Goal: Information Seeking & Learning: Check status

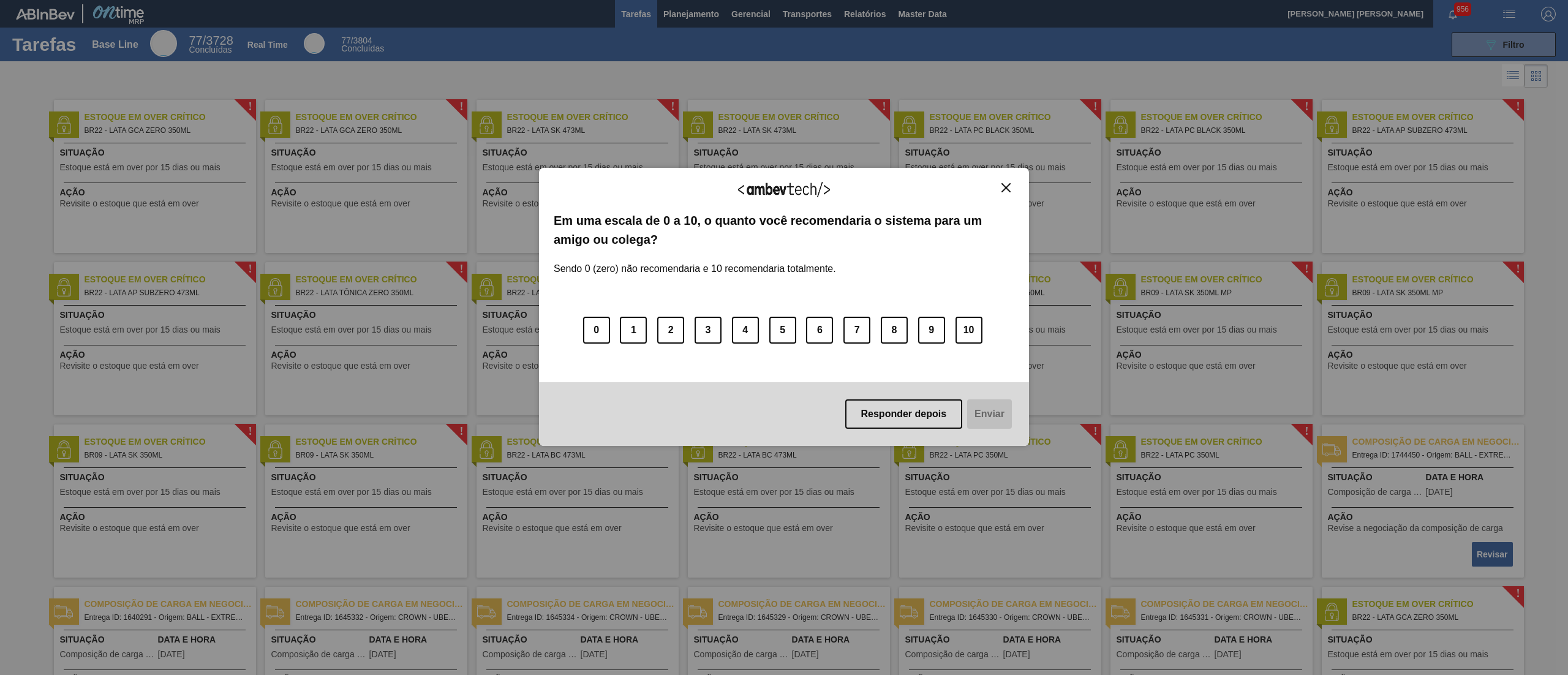
click at [1003, 187] on img "Close" at bounding box center [1006, 188] width 9 height 9
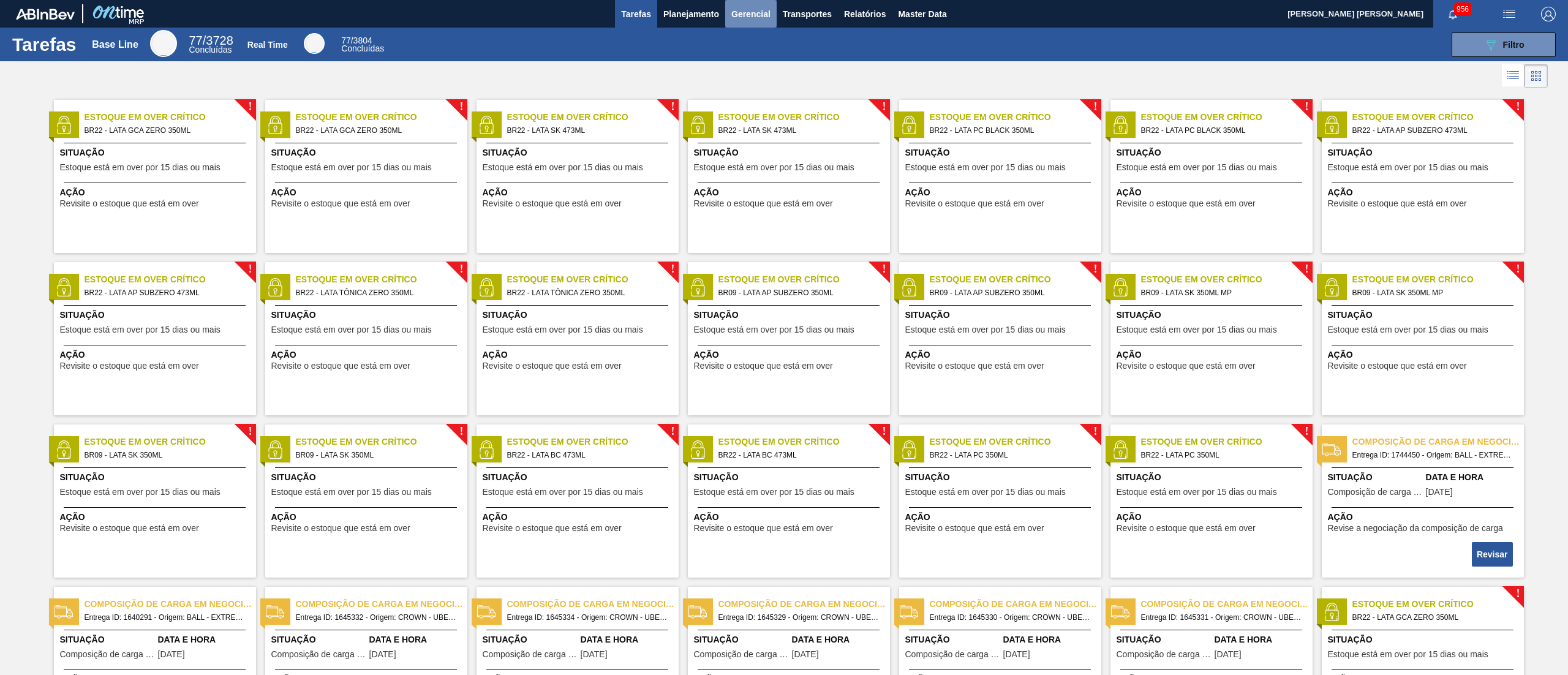
click at [733, 18] on span "Gerencial" at bounding box center [751, 14] width 40 height 14
click at [689, 18] on div at bounding box center [784, 337] width 1568 height 675
click at [690, 11] on span "Planejamento" at bounding box center [691, 14] width 56 height 14
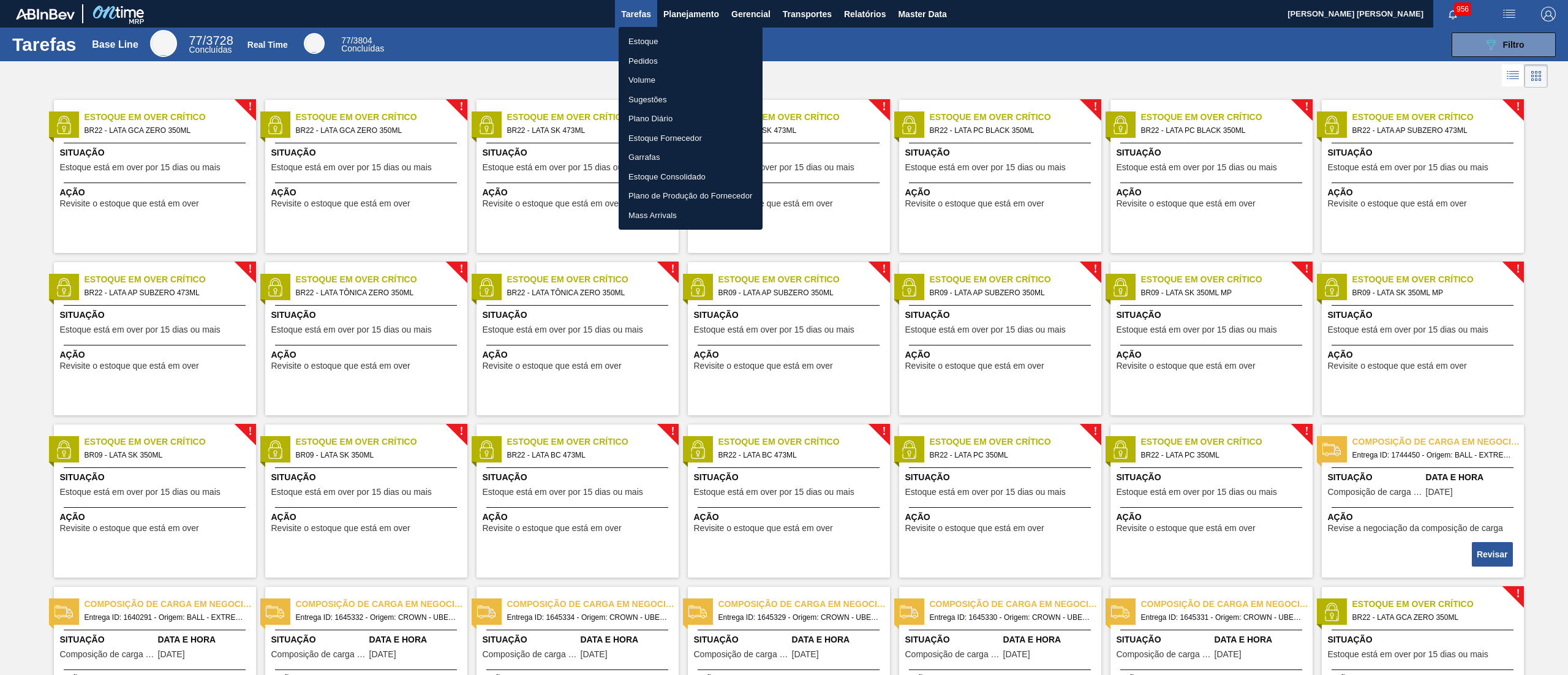
click at [655, 180] on li "Estoque Consolidado" at bounding box center [690, 177] width 144 height 20
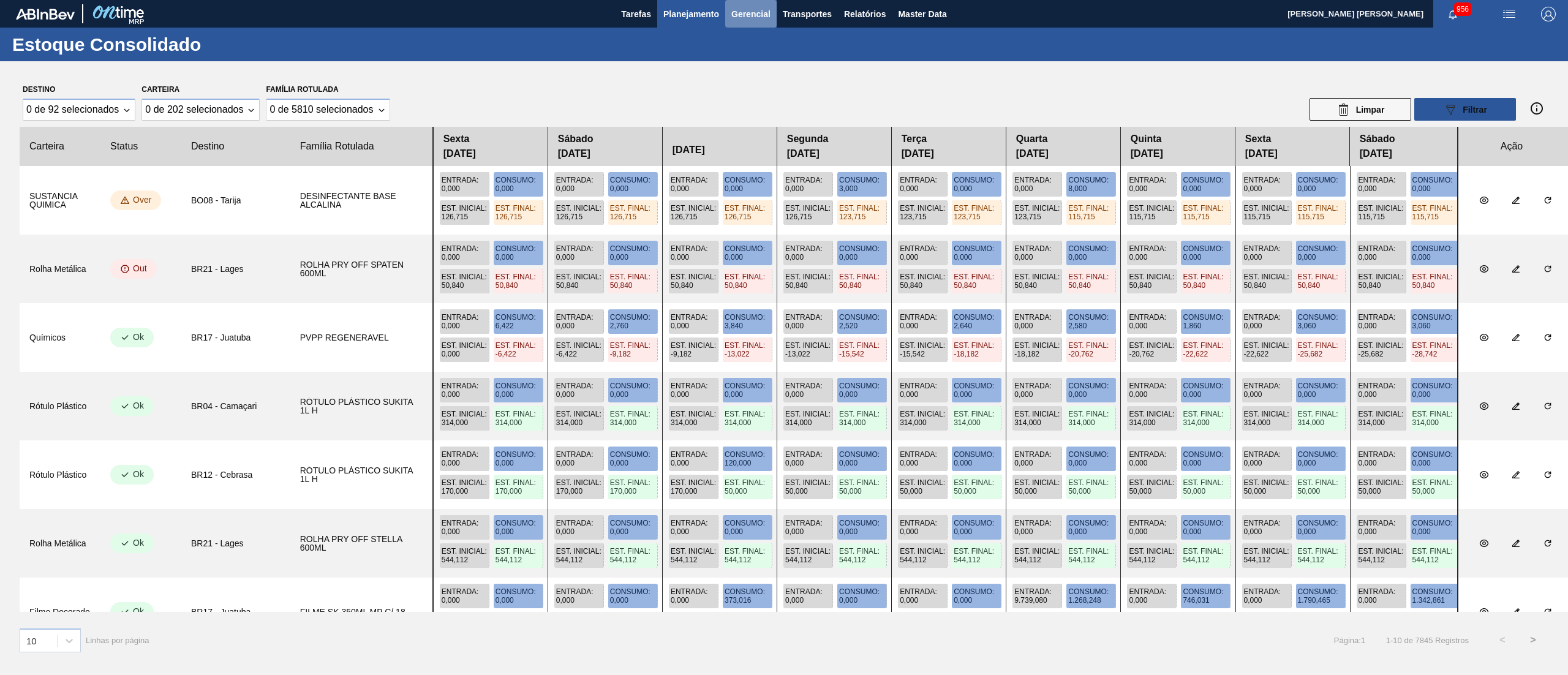
click at [751, 14] on span "Gerencial" at bounding box center [751, 14] width 40 height 14
click at [130, 607] on li "Itens Críticos" at bounding box center [125, 612] width 10 height 10
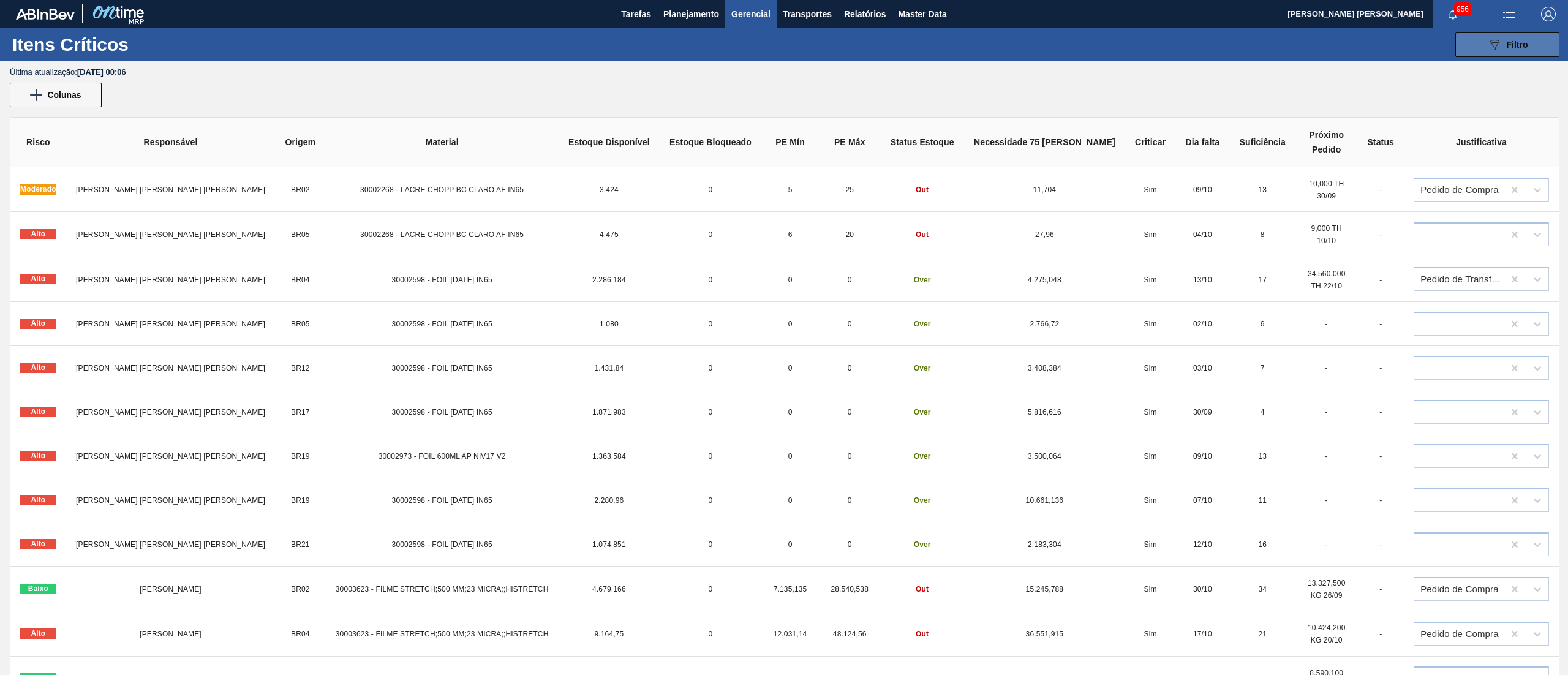
click at [1487, 42] on icon "089F7B8B-B2A5-4AFE-B5C0-19BA573D28AC" at bounding box center [1494, 44] width 14 height 14
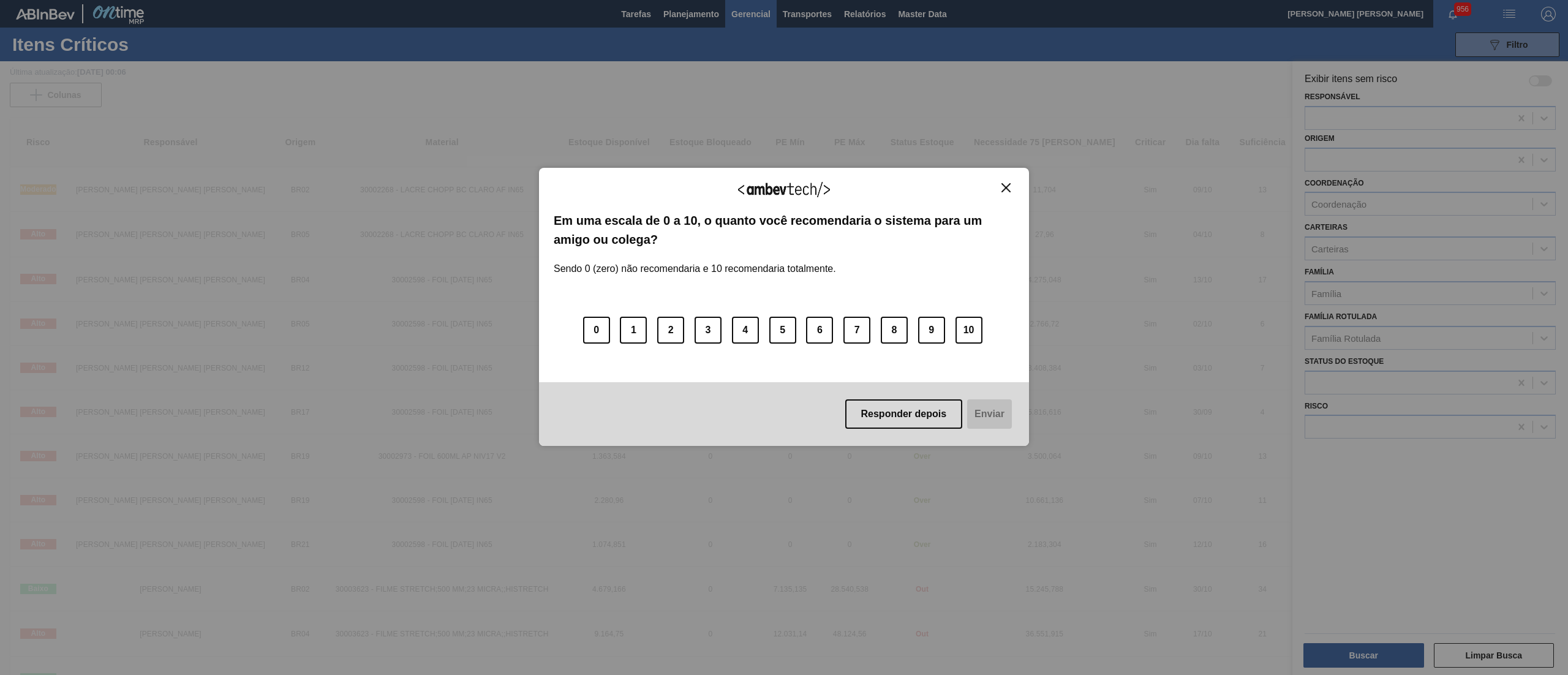
click at [1003, 193] on button "Close" at bounding box center [1007, 188] width 17 height 11
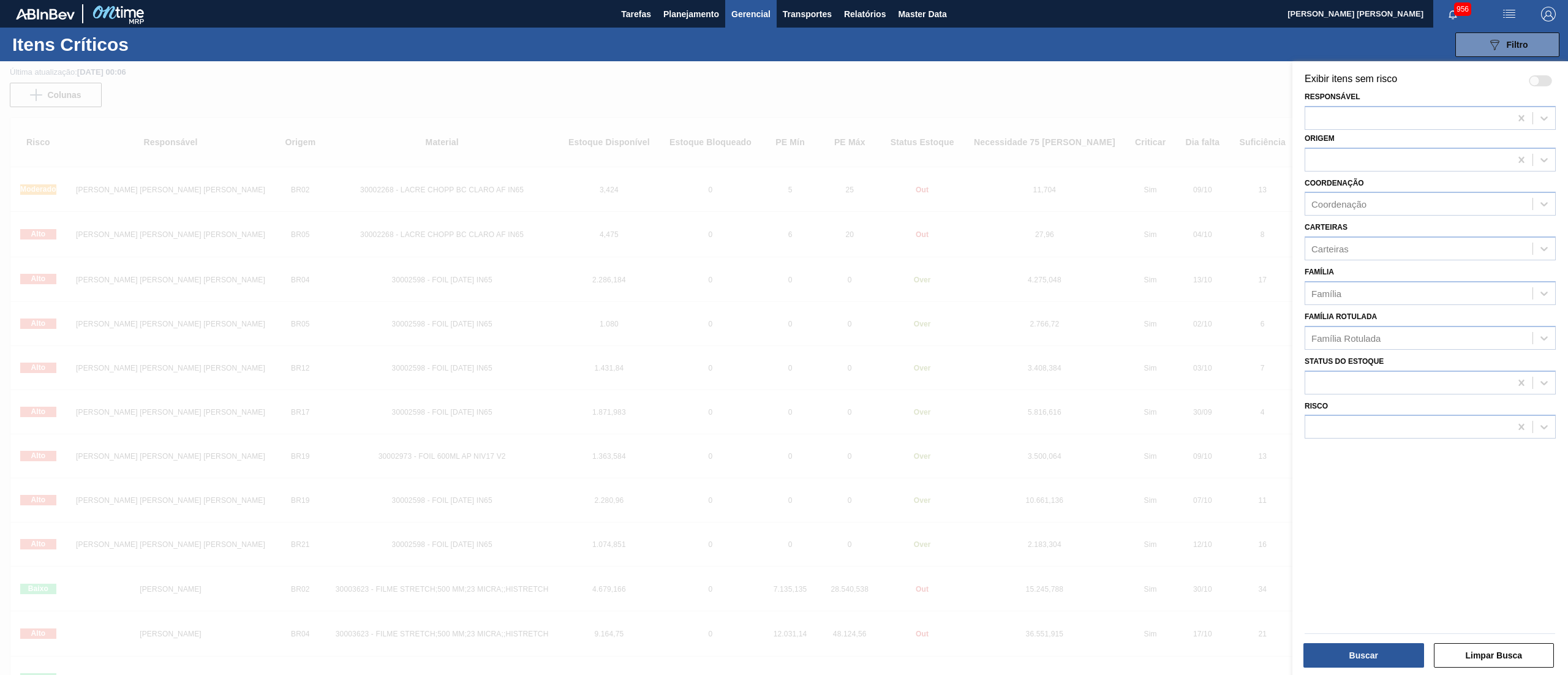
click at [1023, 291] on div at bounding box center [784, 399] width 1568 height 675
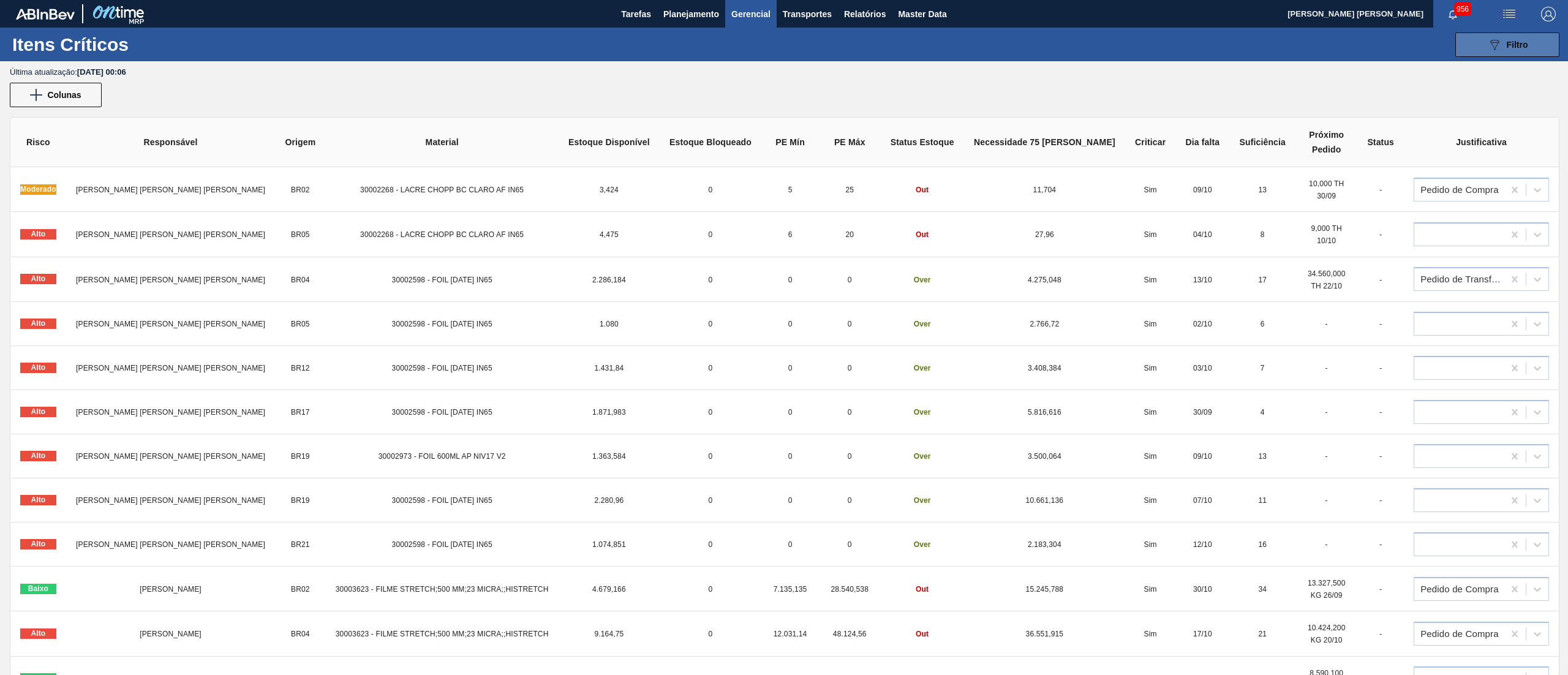
click at [1490, 33] on button "089F7B8B-B2A5-4AFE-B5C0-19BA573D28AC Filtro" at bounding box center [1507, 45] width 104 height 24
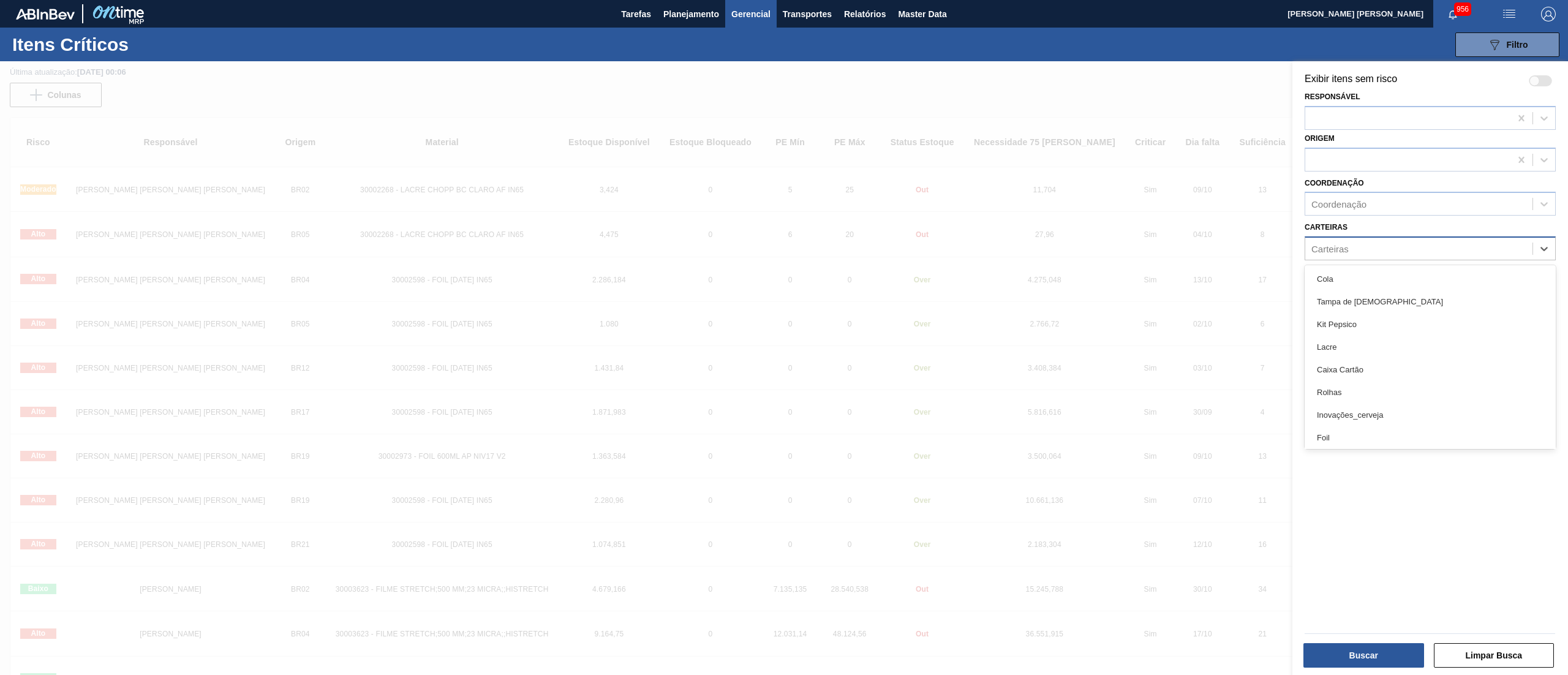
click at [1393, 244] on div "Carteiras" at bounding box center [1419, 249] width 227 height 18
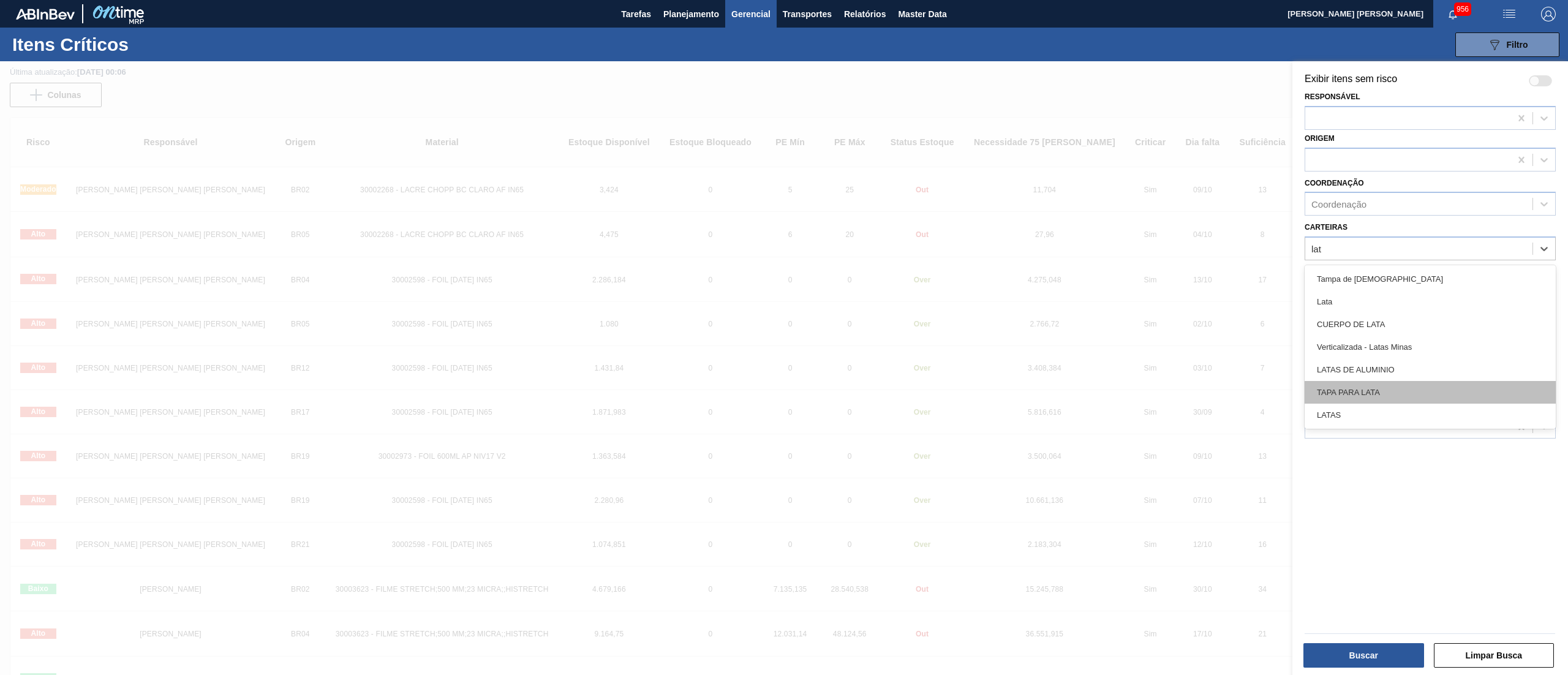
type input "lata"
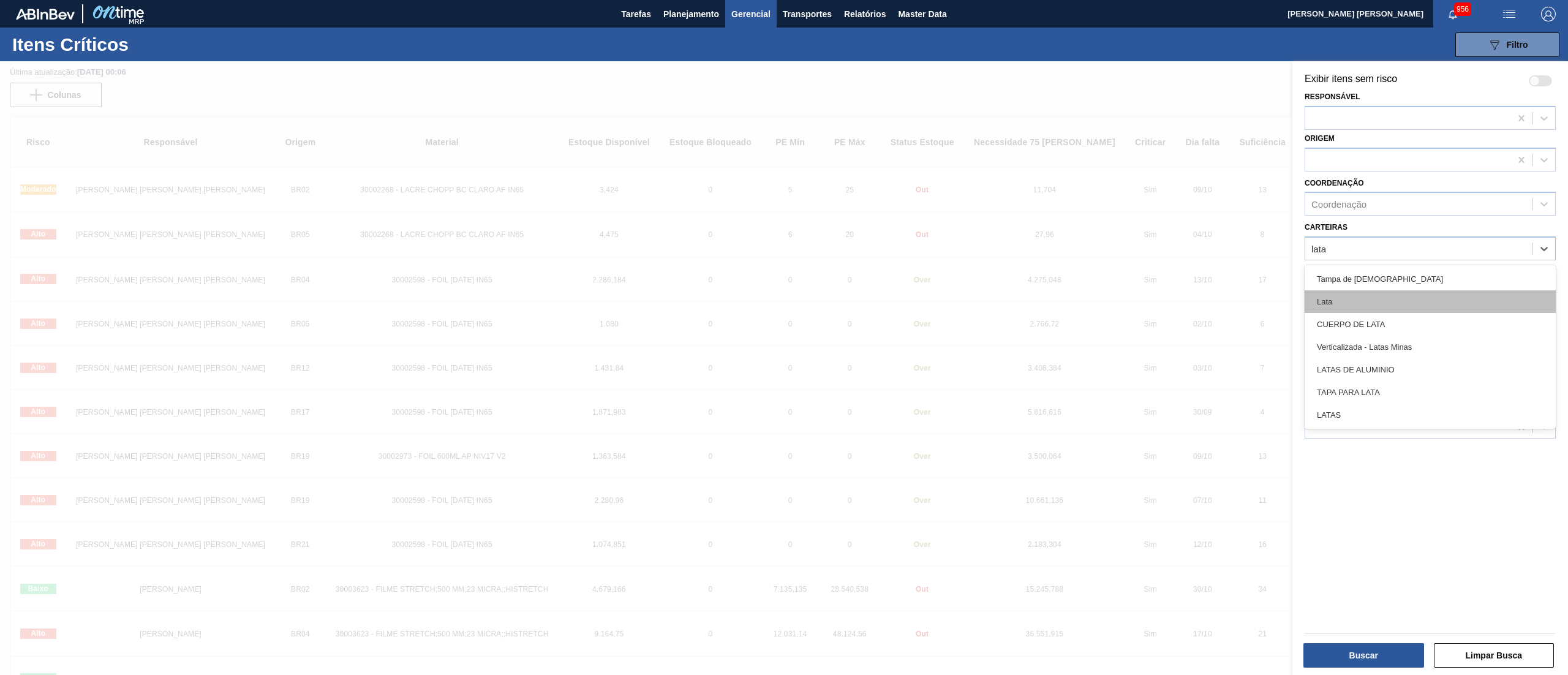
click at [1423, 301] on div "Lata" at bounding box center [1430, 302] width 251 height 23
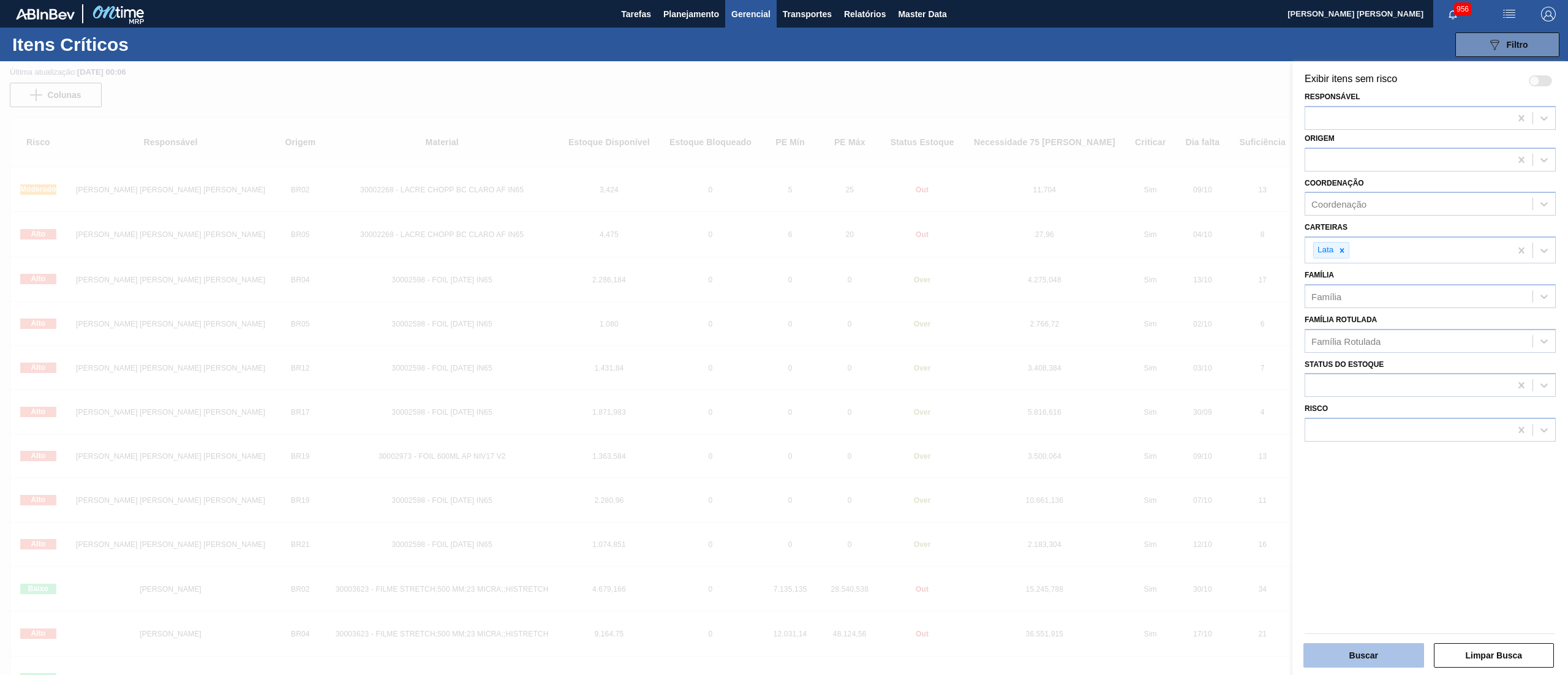
click at [1361, 665] on button "Buscar" at bounding box center [1363, 655] width 121 height 24
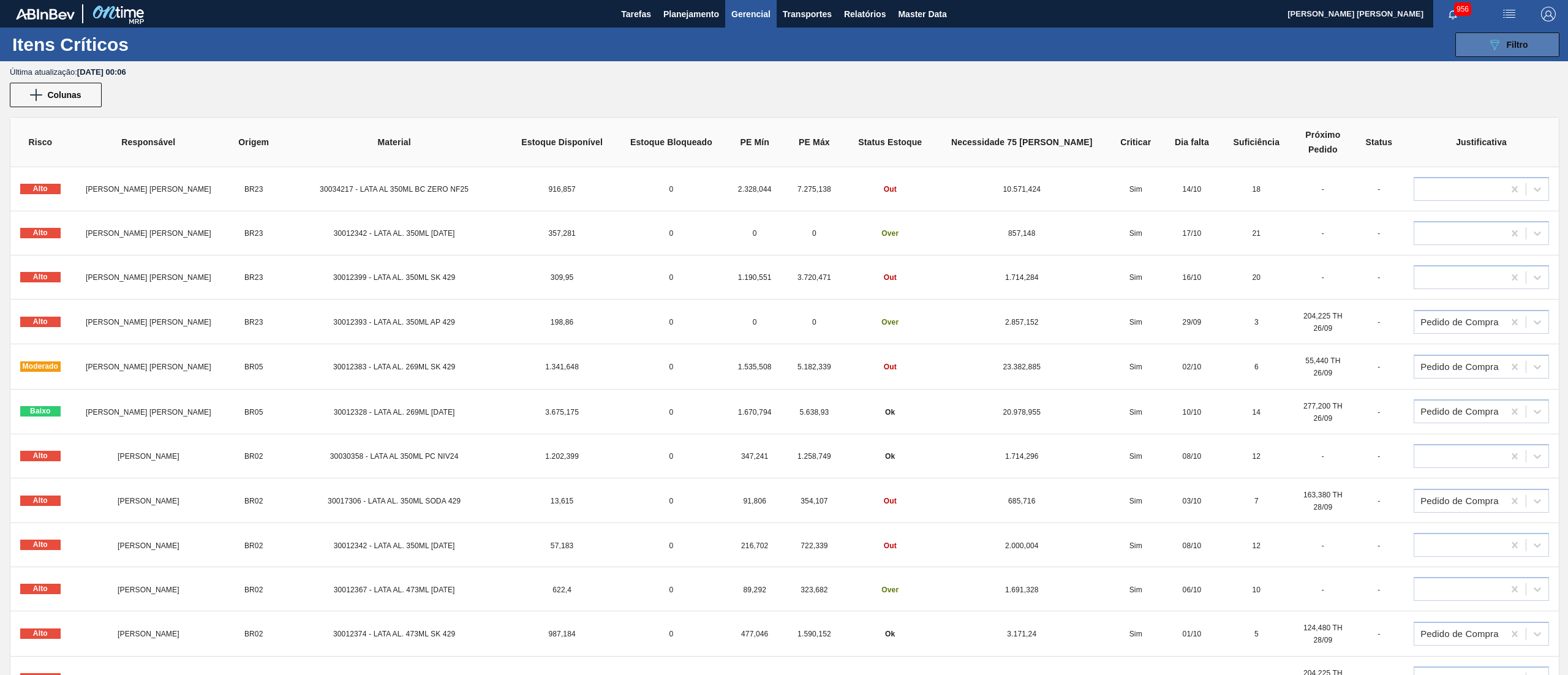
click at [1515, 40] on span "Filtro" at bounding box center [1518, 44] width 21 height 10
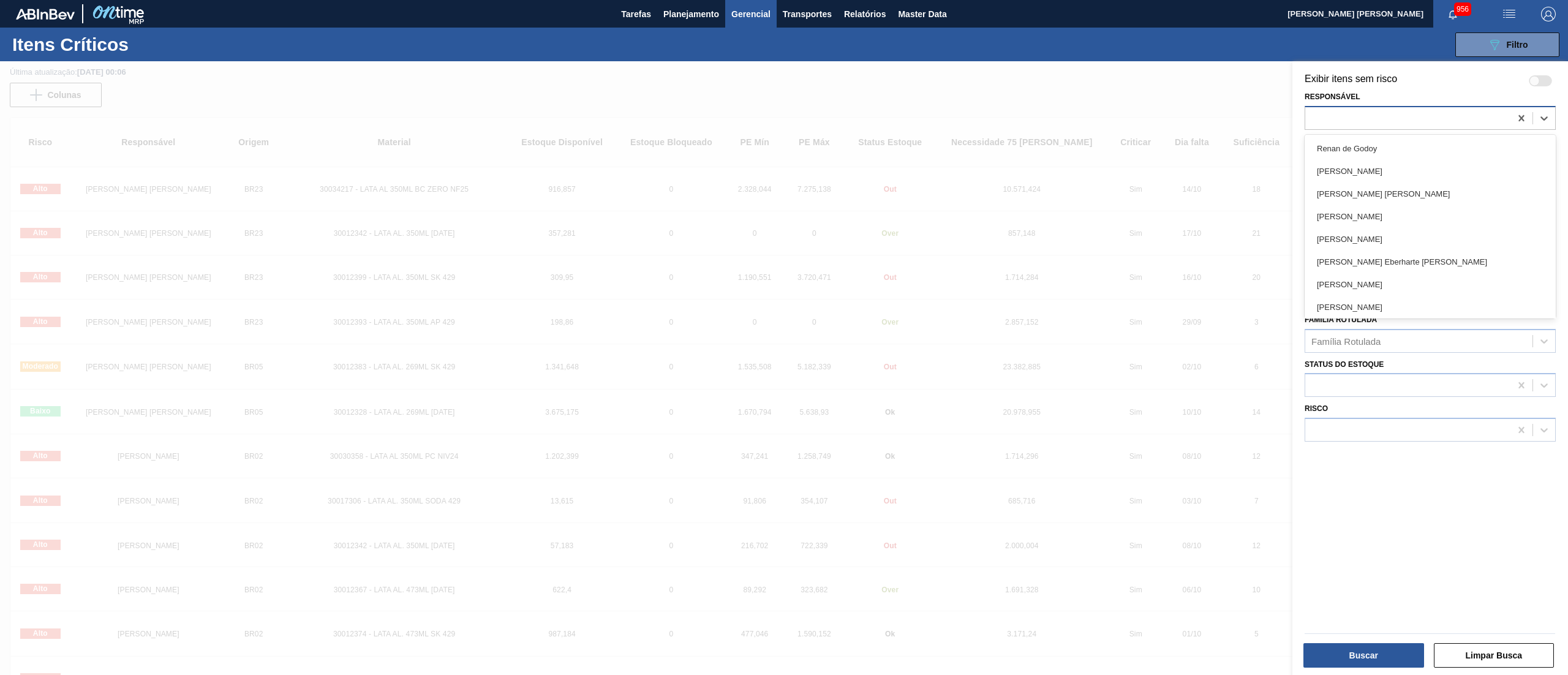
click at [1410, 120] on div at bounding box center [1408, 117] width 205 height 18
type input "i"
type input "a"
type input "igor"
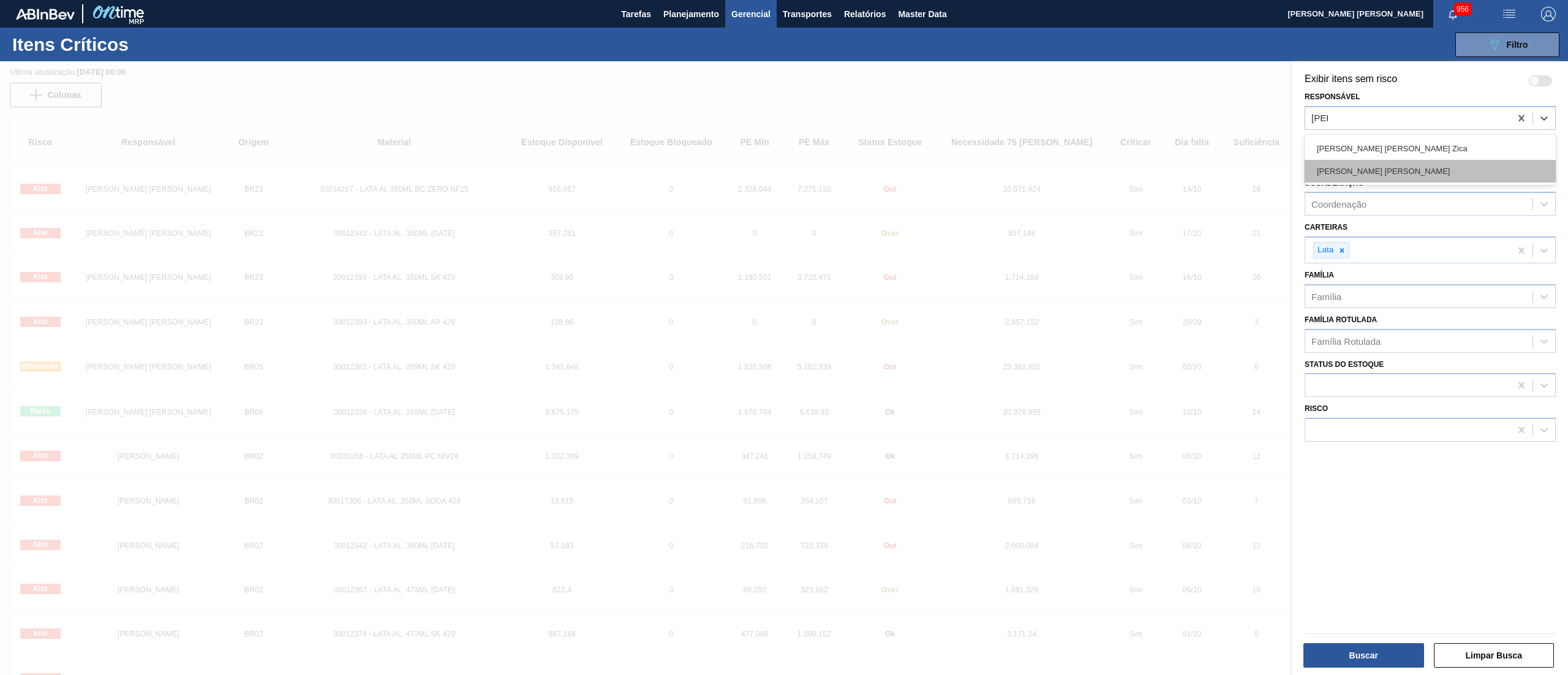
click at [1404, 168] on div "[PERSON_NAME] [PERSON_NAME]" at bounding box center [1430, 171] width 251 height 23
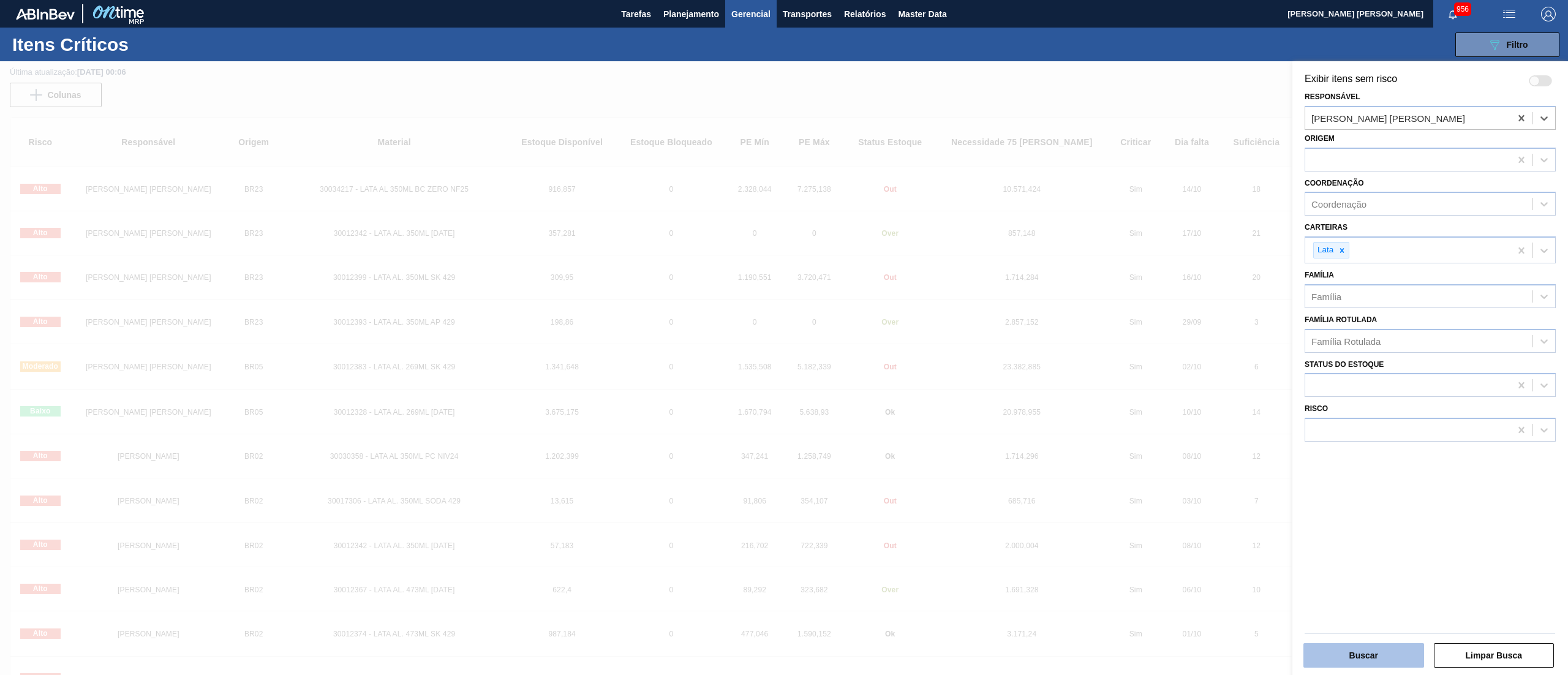
click at [1407, 652] on button "Buscar" at bounding box center [1363, 655] width 121 height 24
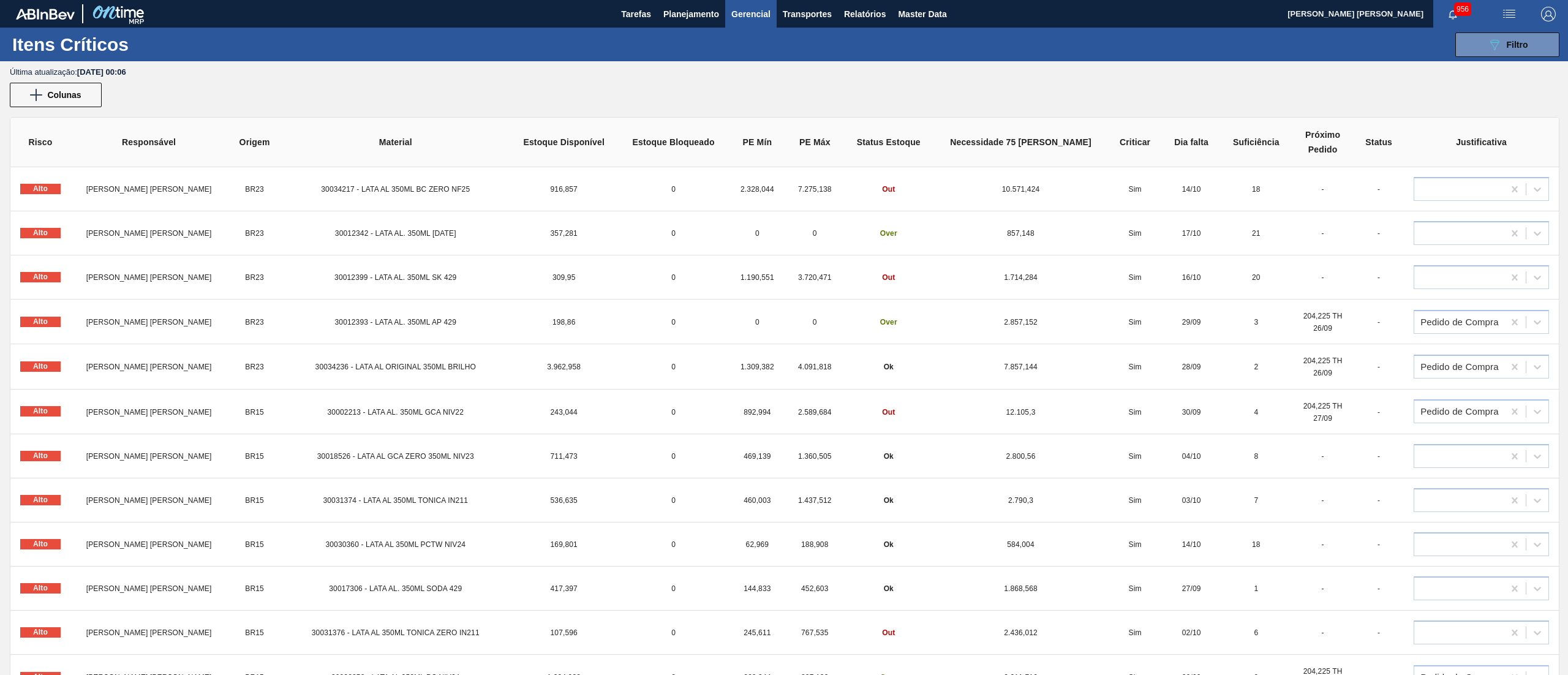
scroll to position [123, 0]
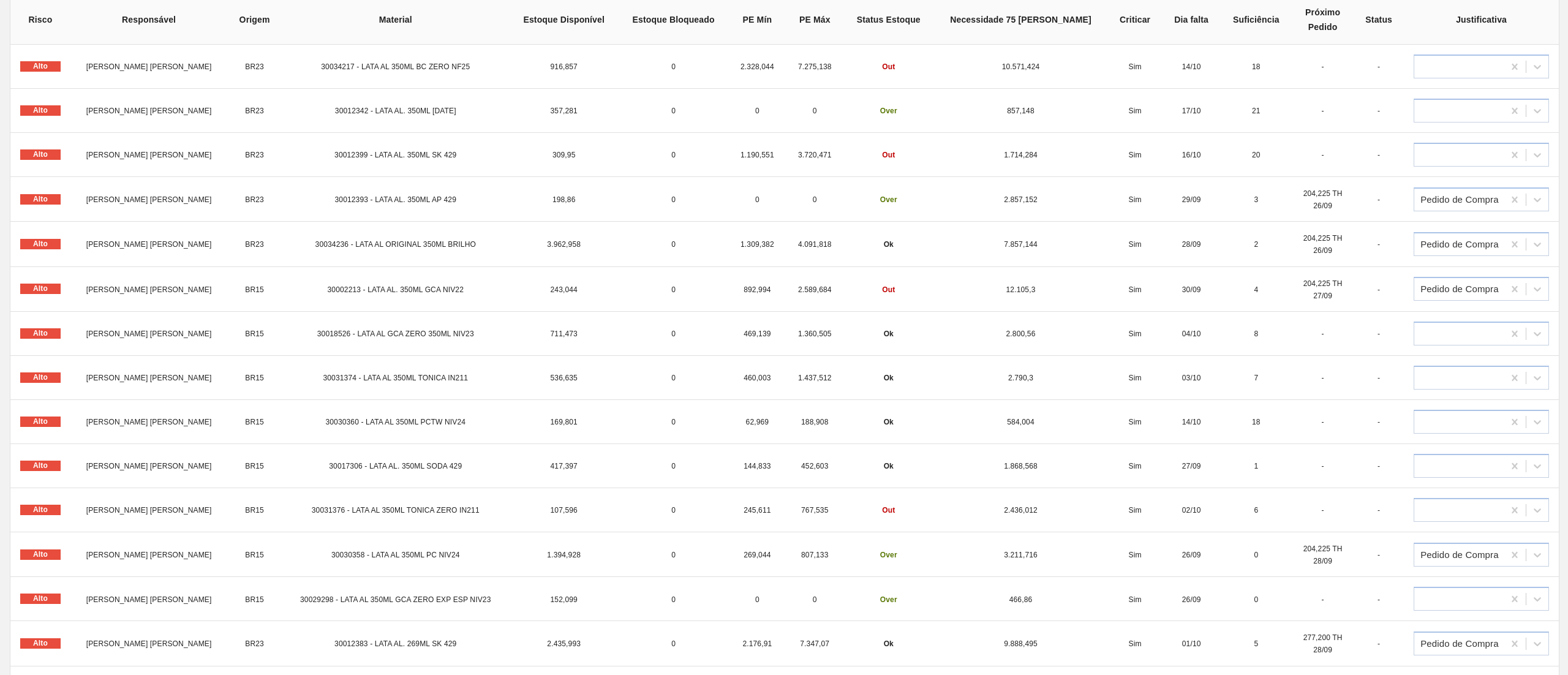
click at [398, 460] on td "30017306 - LATA AL. 350ML SODA 429" at bounding box center [396, 466] width 228 height 44
click at [351, 467] on span "30017306 - LATA AL. 350ML SODA 429" at bounding box center [395, 466] width 133 height 8
click at [165, 465] on span "[PERSON_NAME] [PERSON_NAME]" at bounding box center [149, 466] width 126 height 8
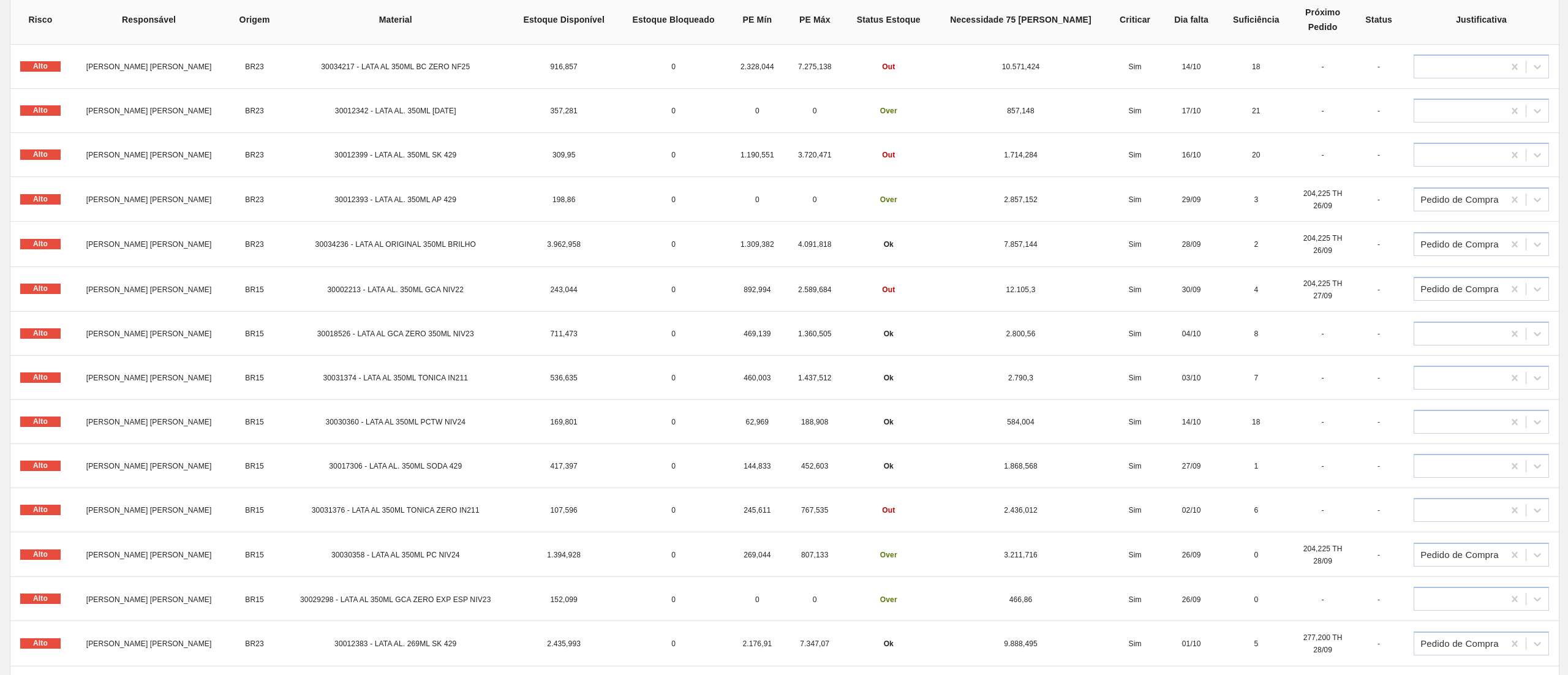
click at [420, 468] on span "30017306 - LATA AL. 350ML SODA 429" at bounding box center [395, 466] width 133 height 8
copy span "30017306 - LATA AL. 350ML SODA 429"
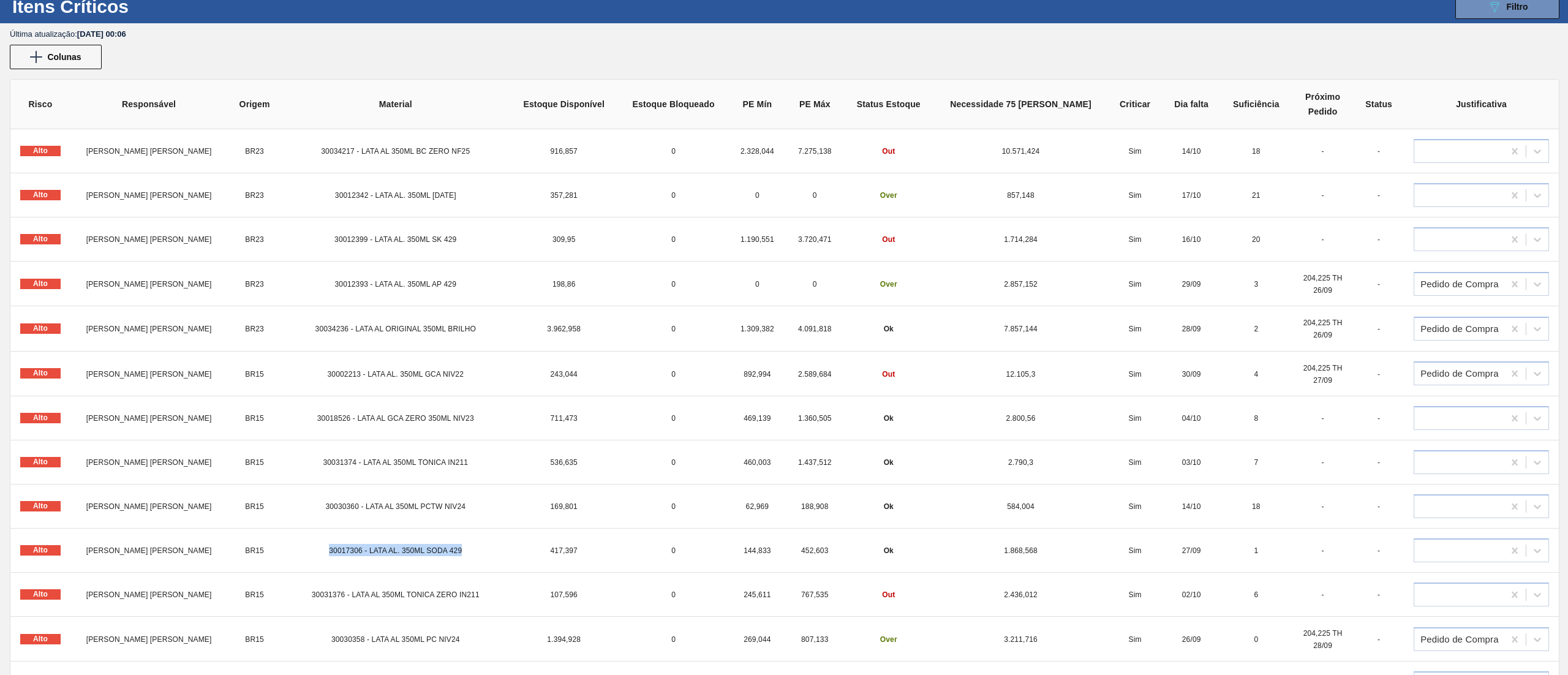
scroll to position [0, 0]
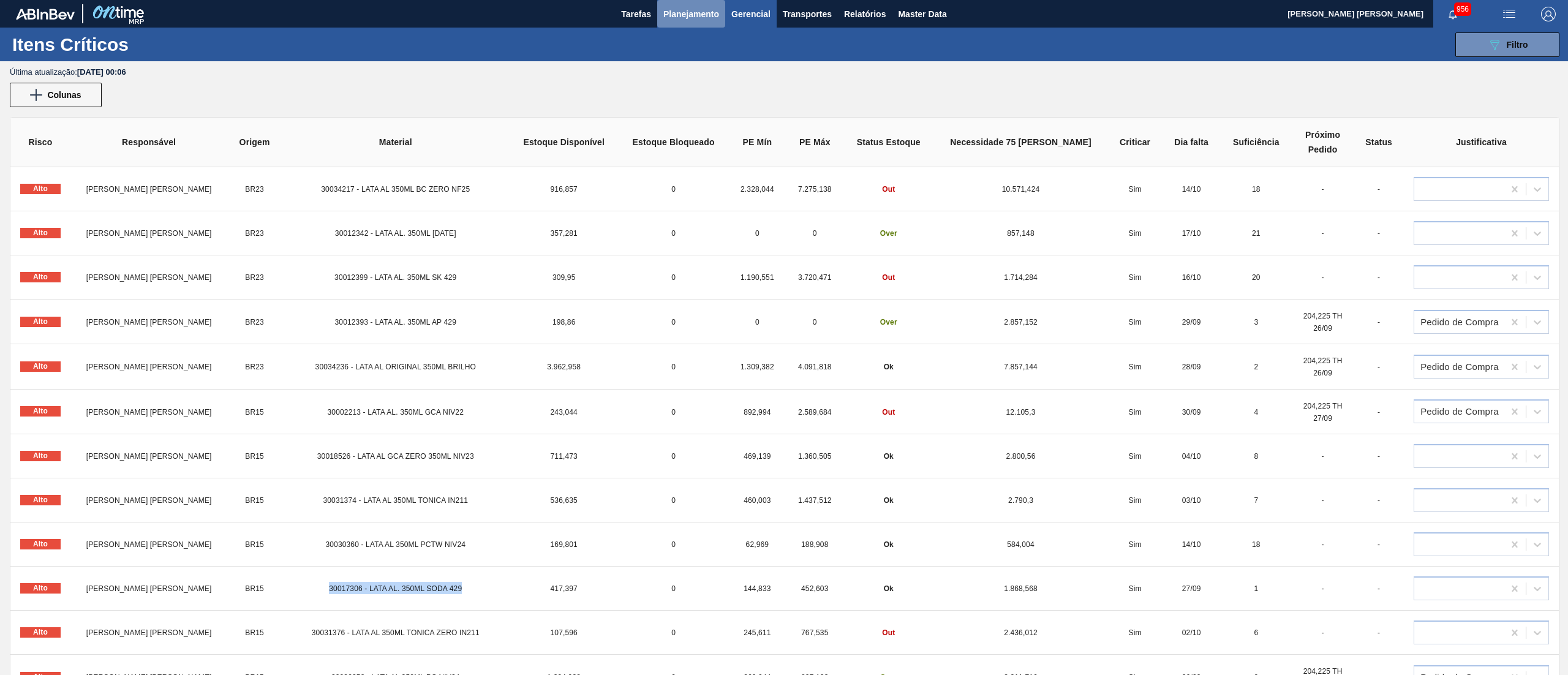
click at [687, 14] on span "Planejamento" at bounding box center [691, 14] width 56 height 14
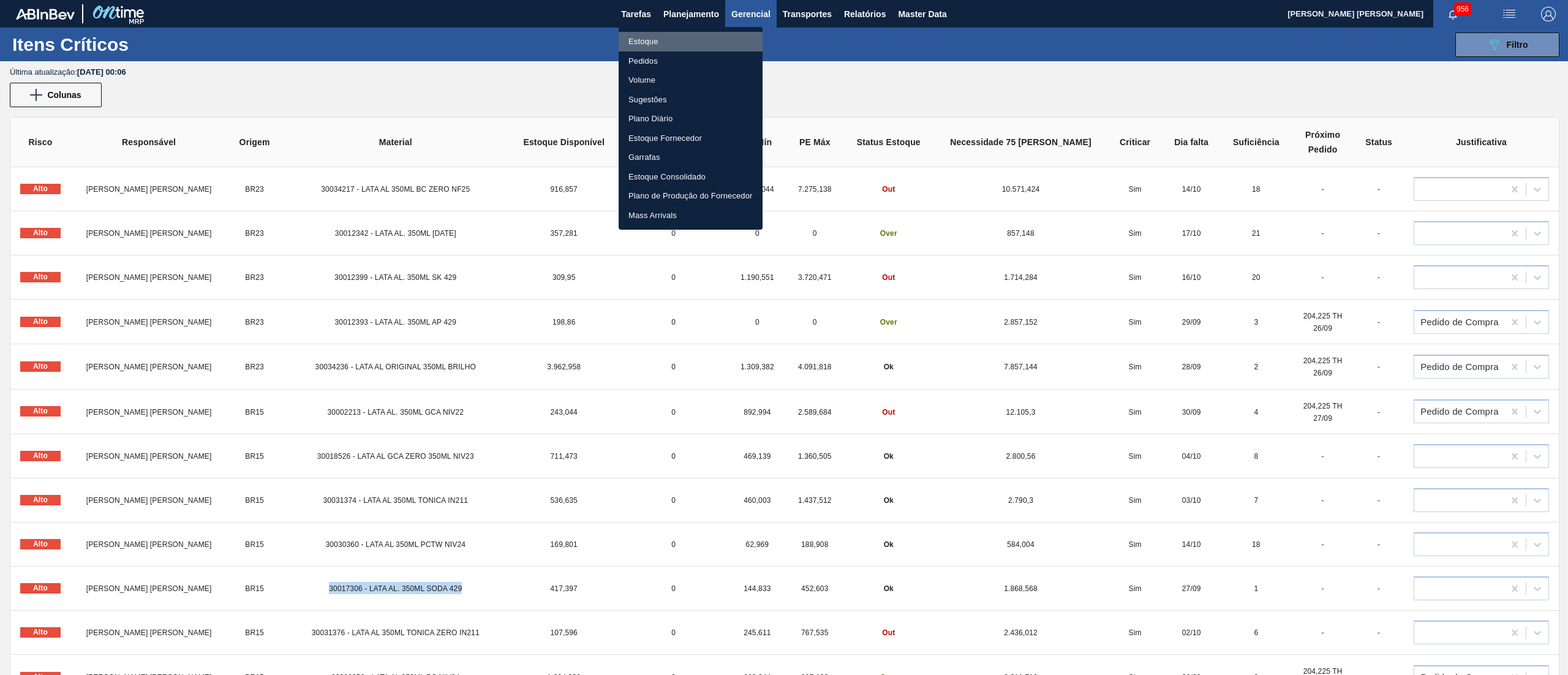
click at [652, 43] on li "Estoque" at bounding box center [690, 42] width 144 height 20
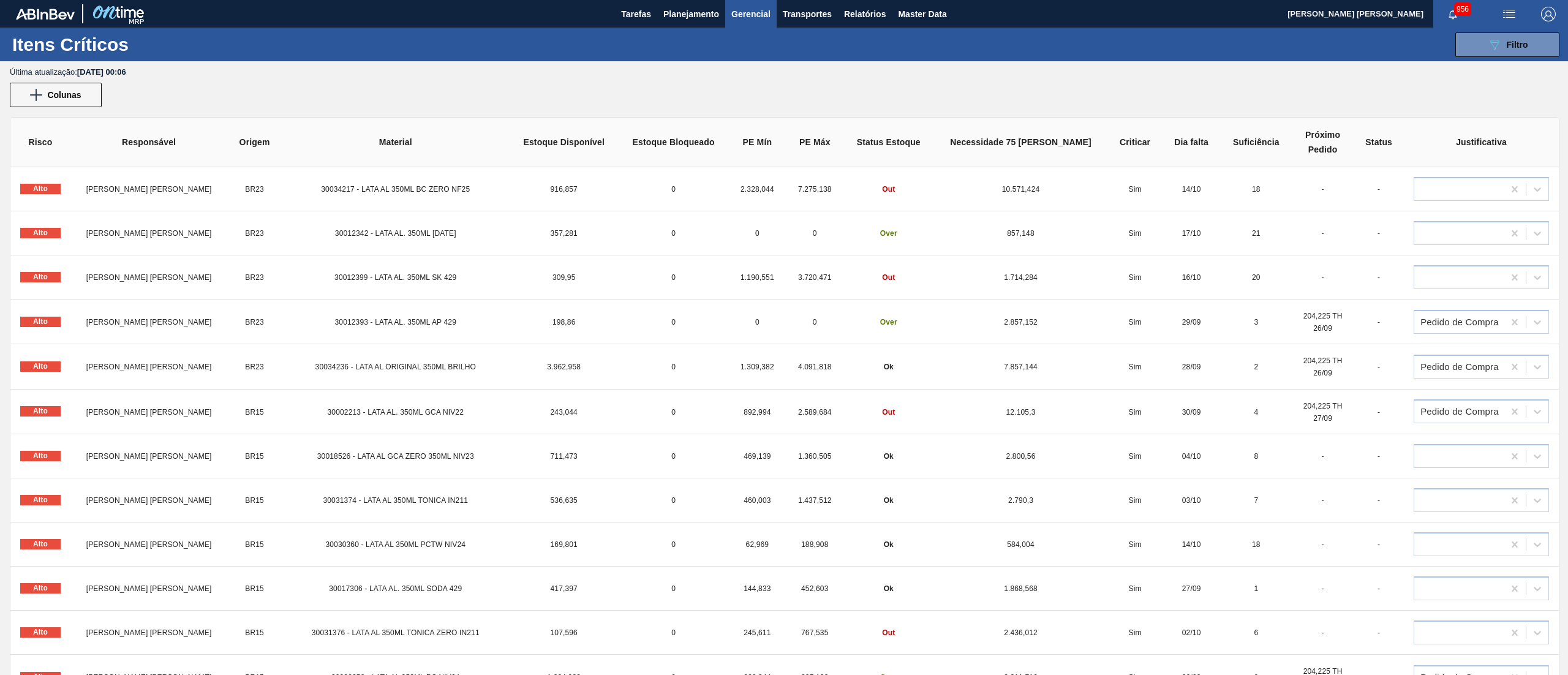
click at [717, 71] on div "Última atualização : 26/09 00:06" at bounding box center [789, 72] width 1558 height 9
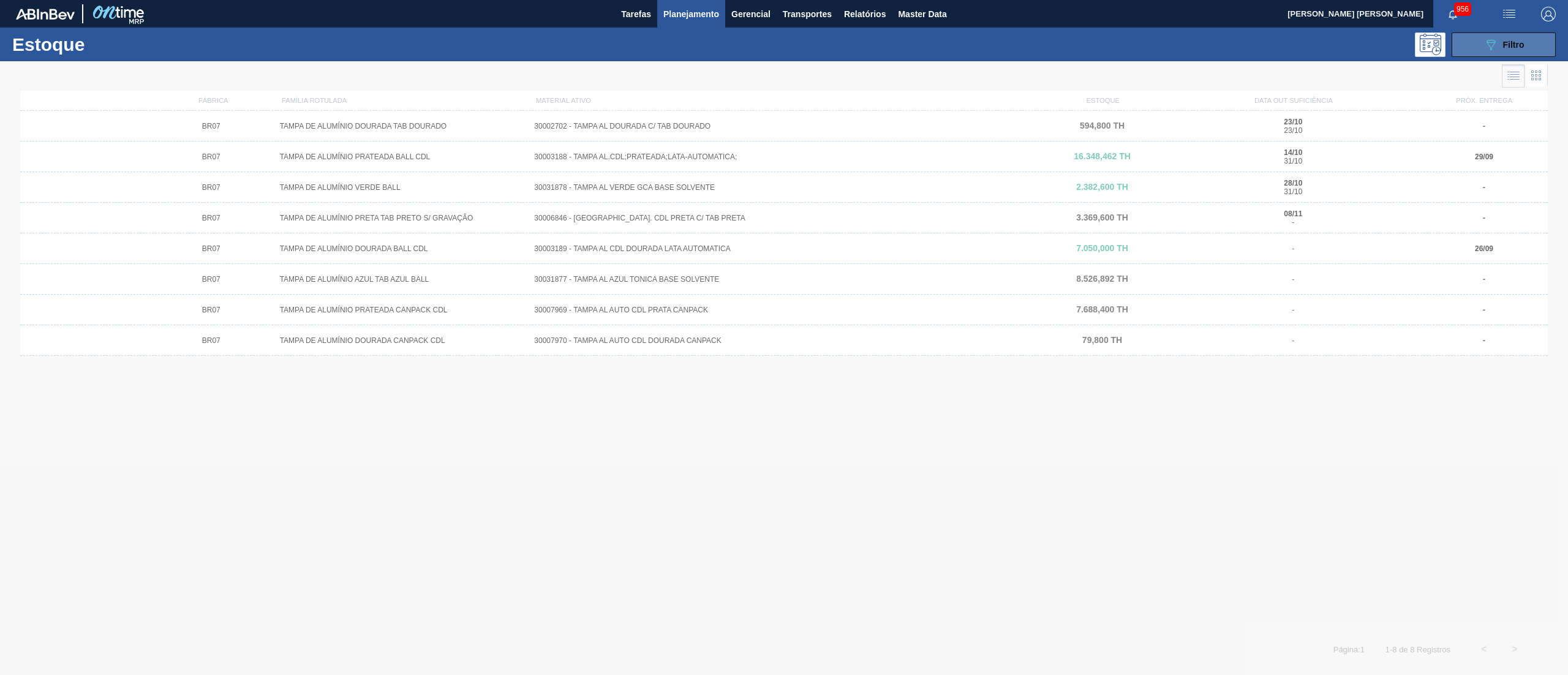
click at [1482, 52] on button "089F7B8B-B2A5-4AFE-B5C0-19BA573D28AC Filtro" at bounding box center [1503, 45] width 104 height 24
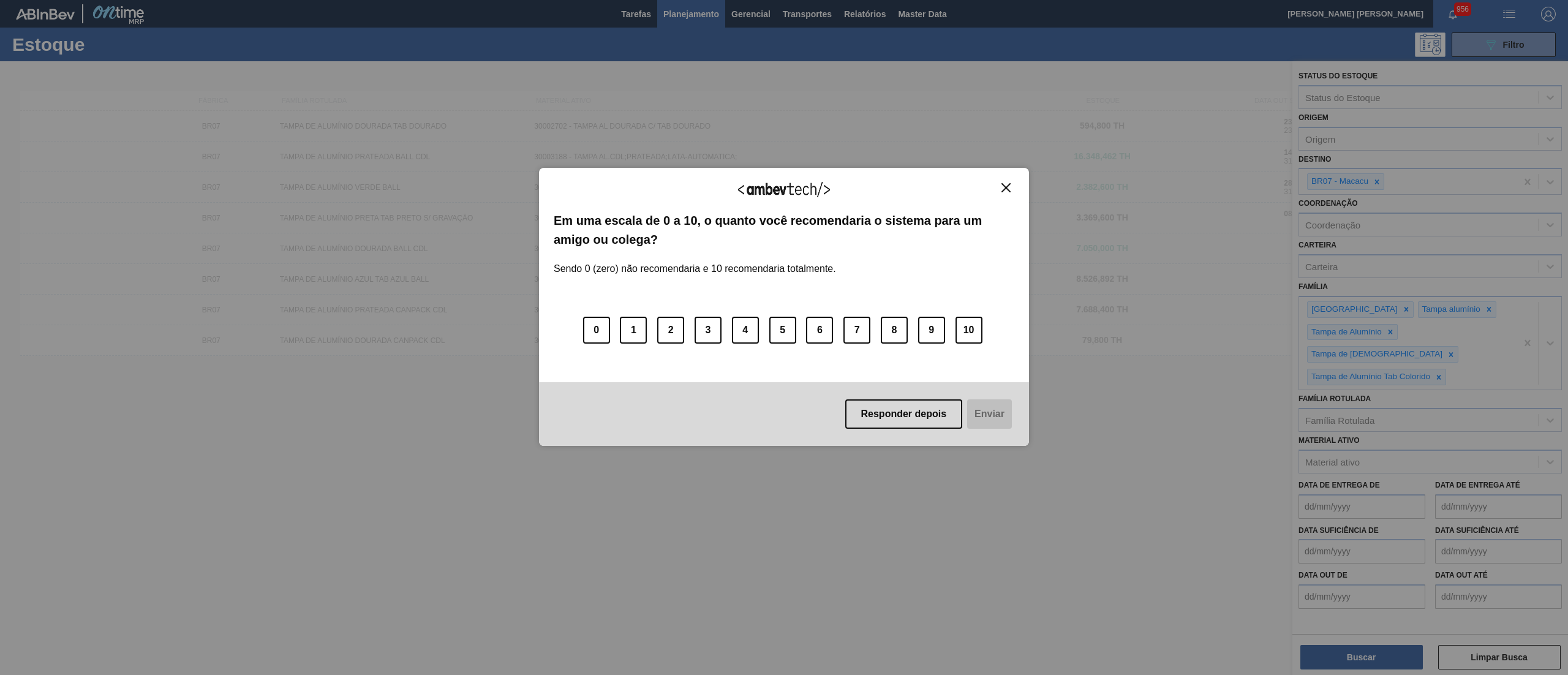
click at [1016, 183] on div "Agradecemos seu feedback! Em uma escala de 0 a 10, o quanto você recomendaria o…" at bounding box center [784, 307] width 490 height 279
click at [1013, 190] on button "Close" at bounding box center [1007, 188] width 17 height 11
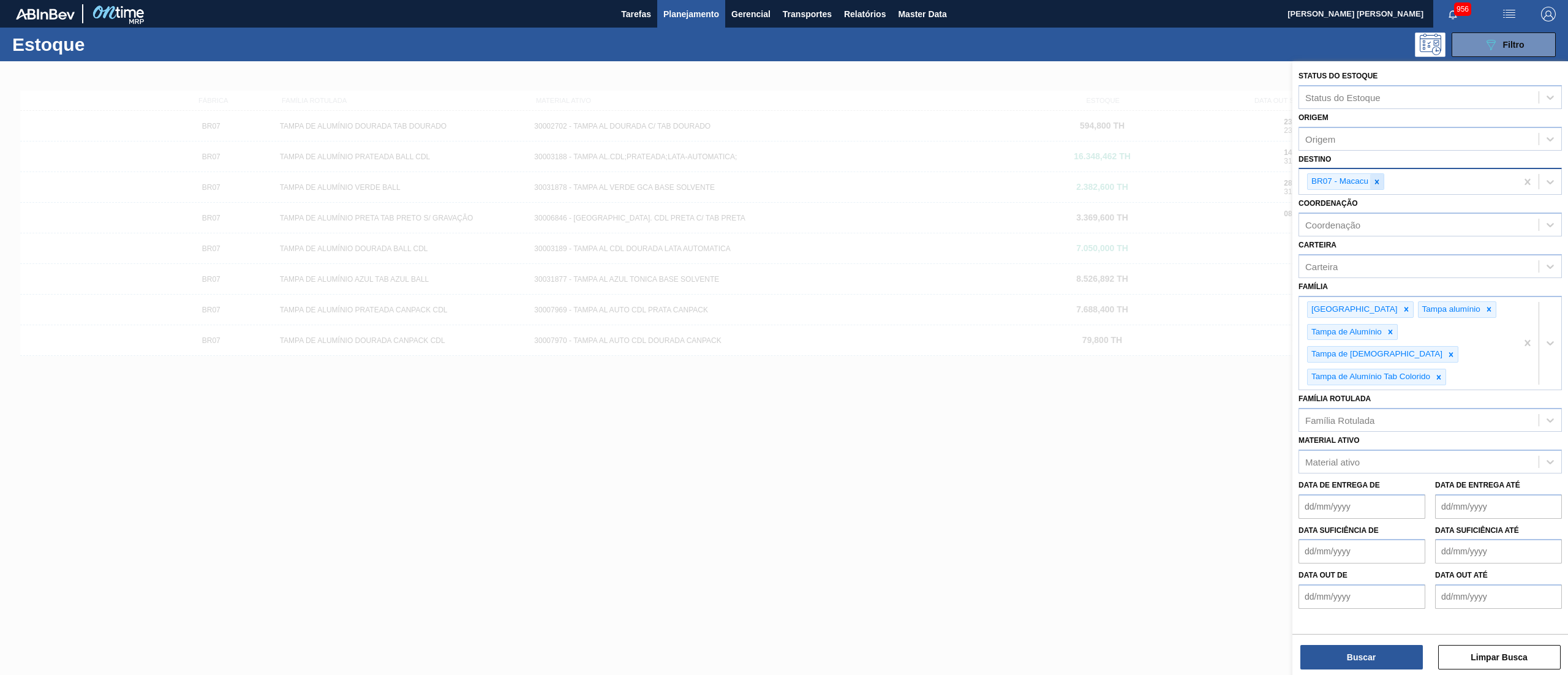
click at [1376, 183] on icon at bounding box center [1376, 181] width 8 height 8
click at [1400, 306] on div at bounding box center [1407, 307] width 14 height 15
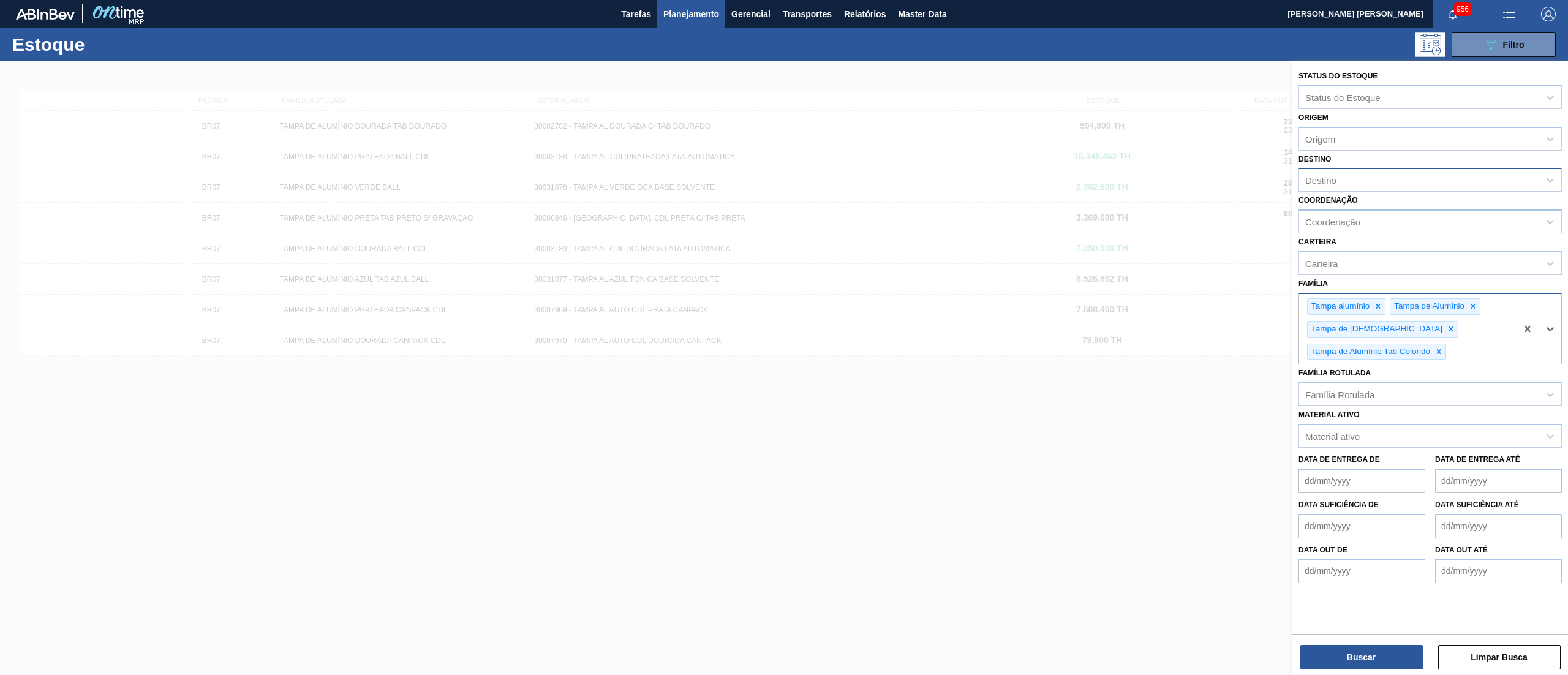
click at [1341, 304] on div "Tampa alumínio" at bounding box center [1340, 307] width 64 height 15
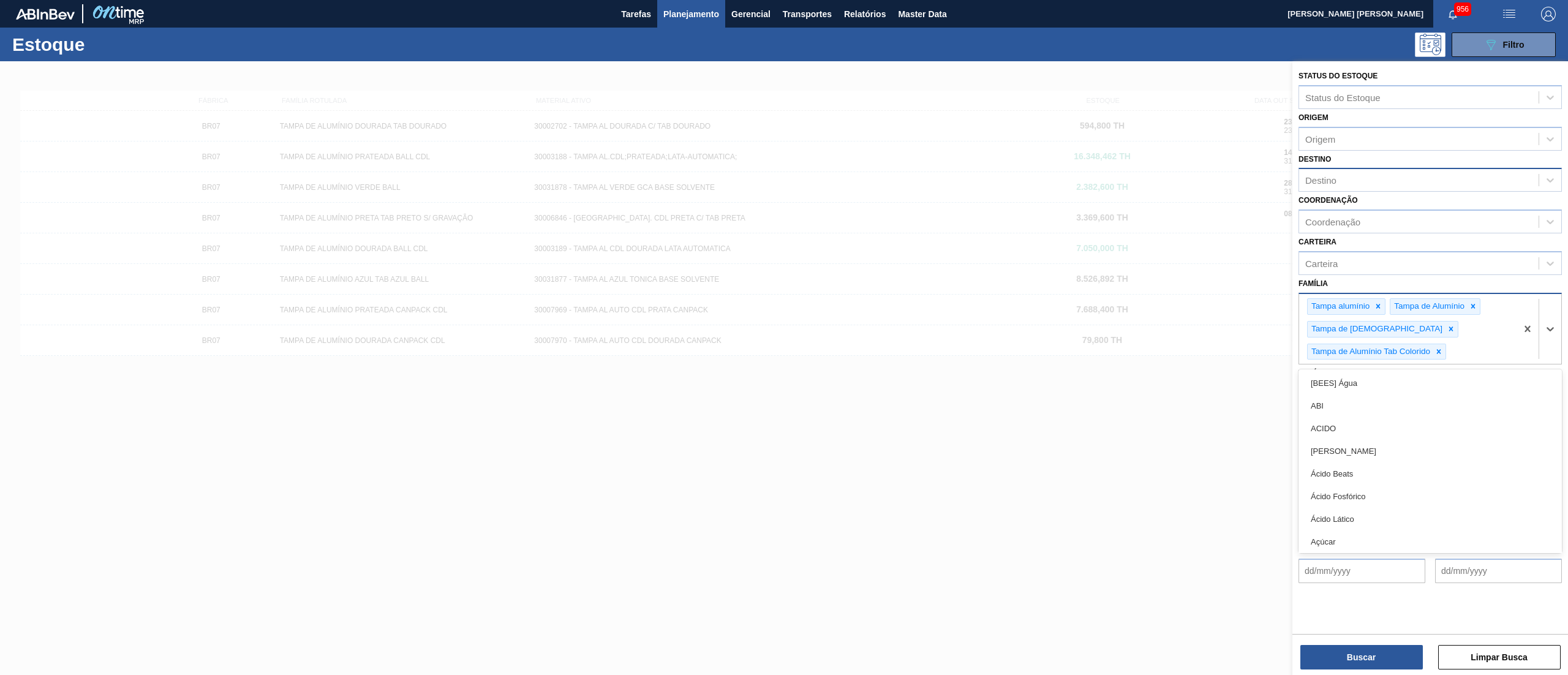
drag, startPoint x: 1341, startPoint y: 304, endPoint x: 1361, endPoint y: 304, distance: 20.0
click at [1341, 304] on div "Tampa alumínio" at bounding box center [1340, 307] width 64 height 15
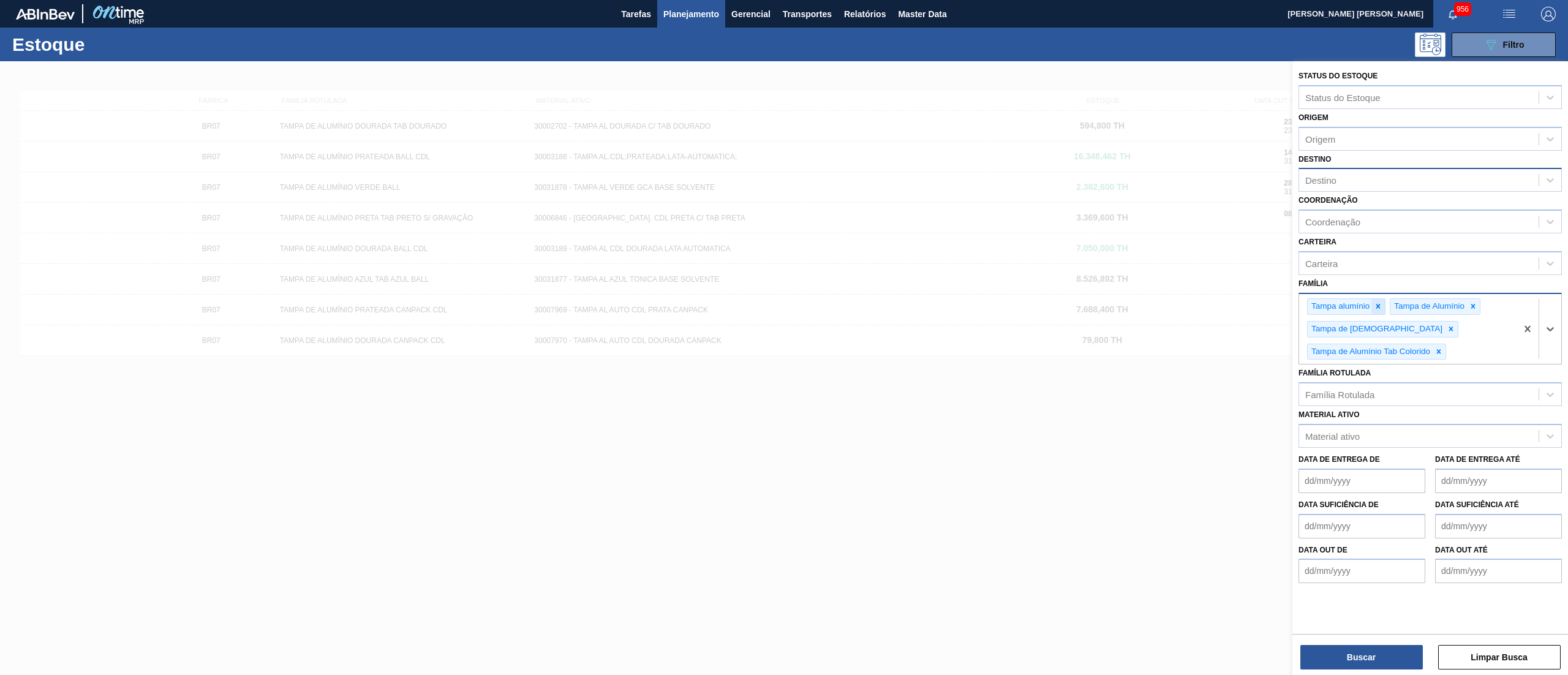
click at [1372, 304] on div at bounding box center [1379, 307] width 14 height 15
click at [1395, 304] on icon at bounding box center [1390, 306] width 8 height 8
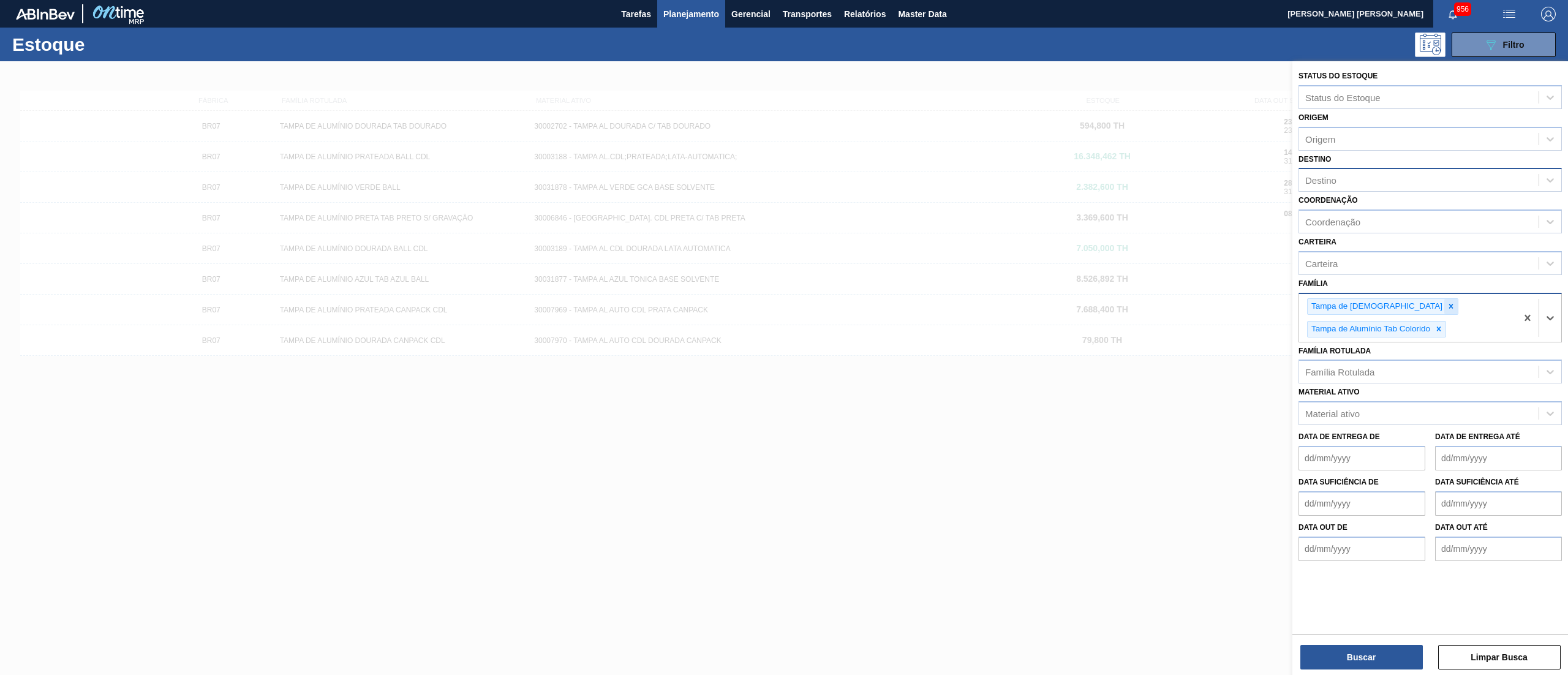
click at [1445, 306] on div at bounding box center [1452, 307] width 14 height 15
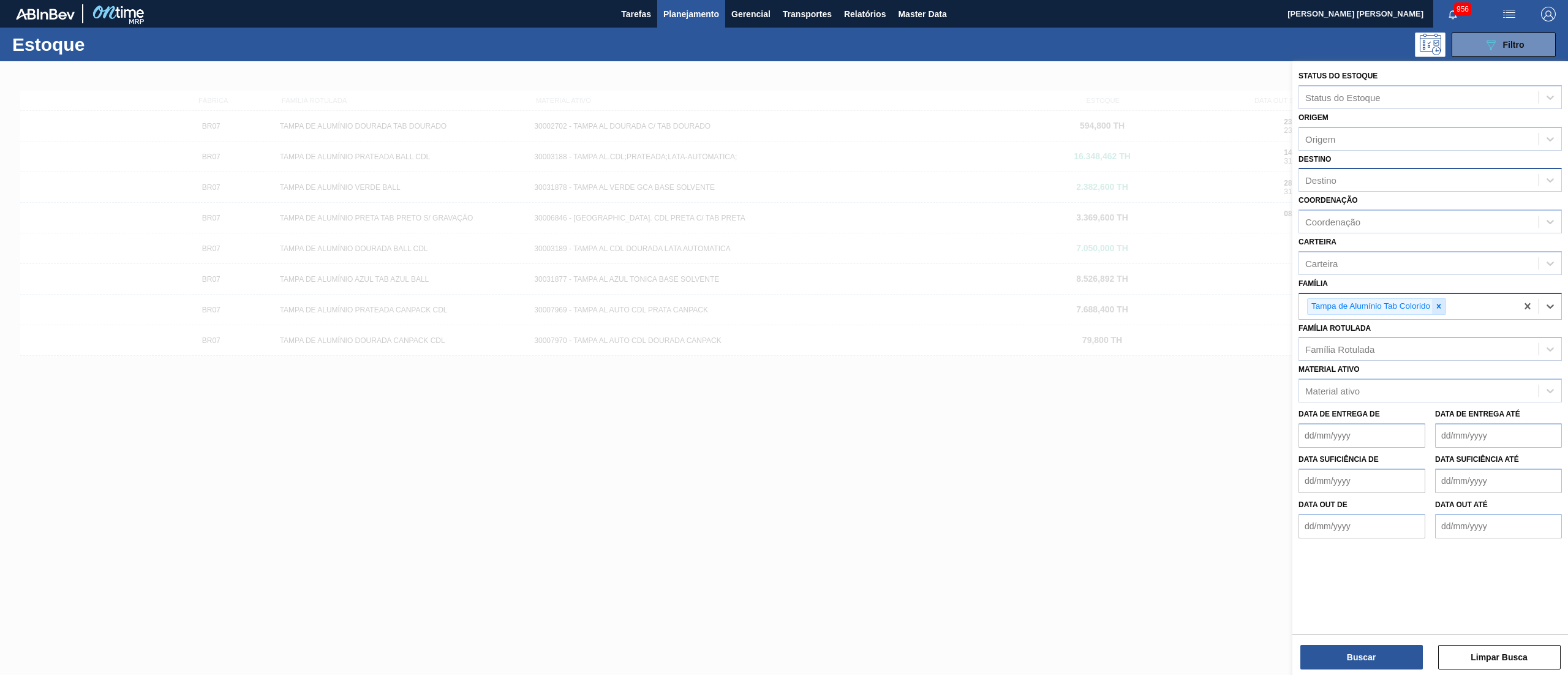
click at [1444, 301] on div at bounding box center [1439, 307] width 14 height 15
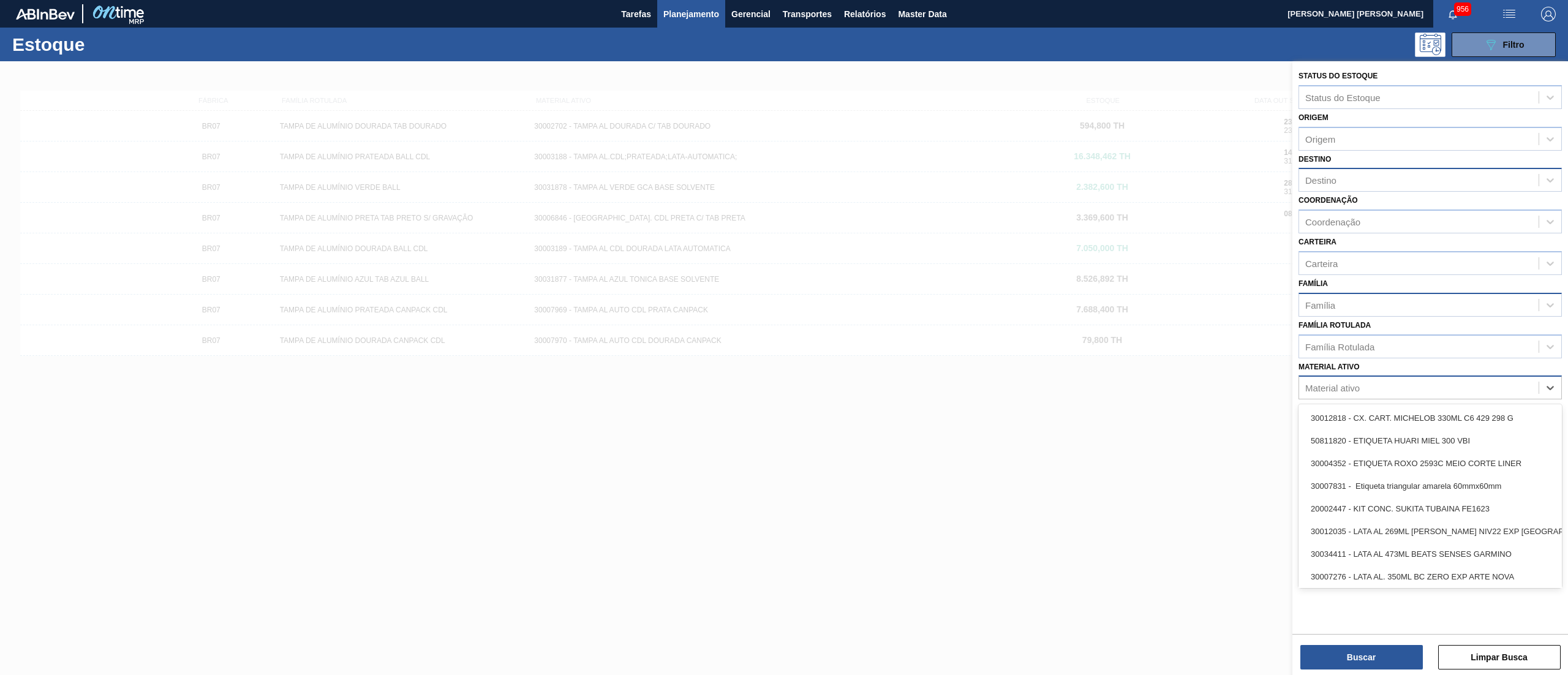
click at [1334, 387] on div "Material ativo" at bounding box center [1333, 388] width 55 height 11
paste ativo "30017306 - LATA AL. 350ML SODA 429"
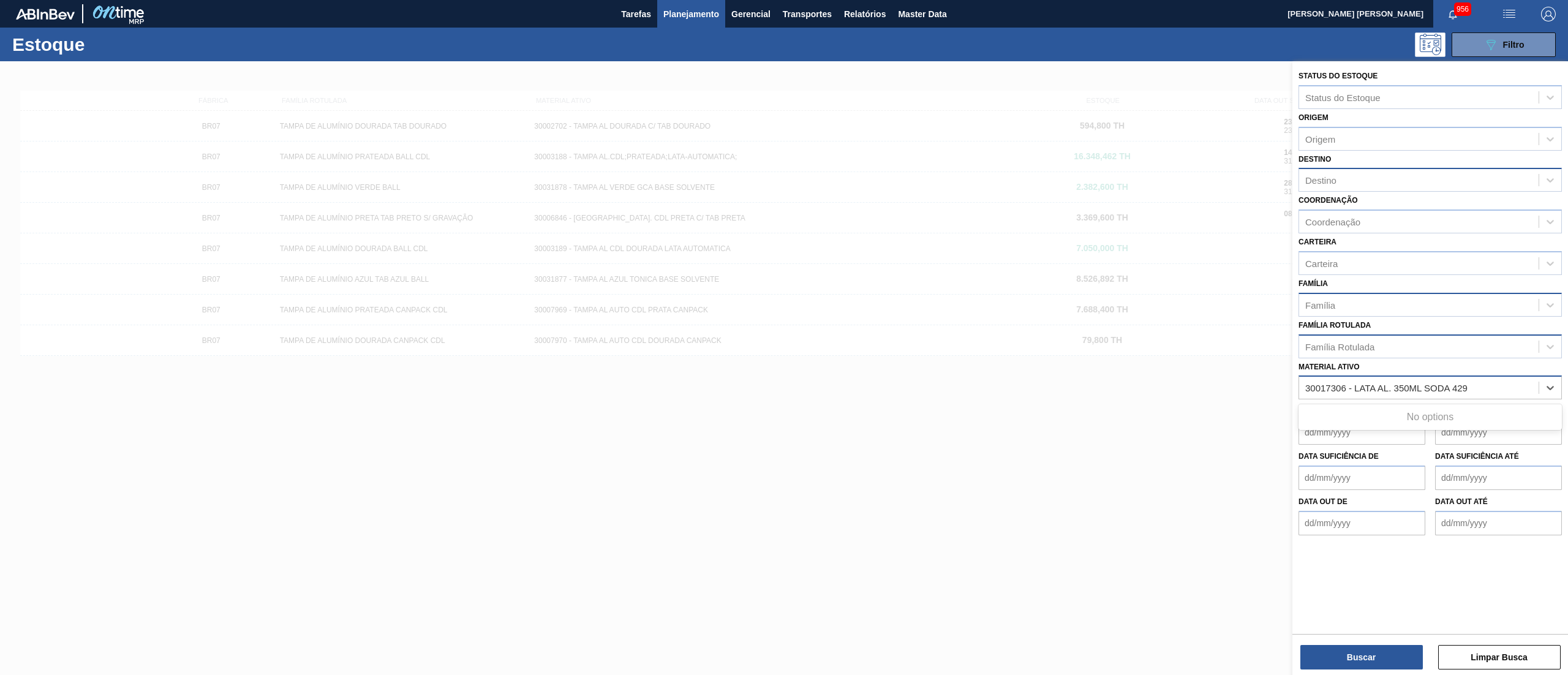
type ativo "30017306 - LATA AL. 350ML SODA 429"
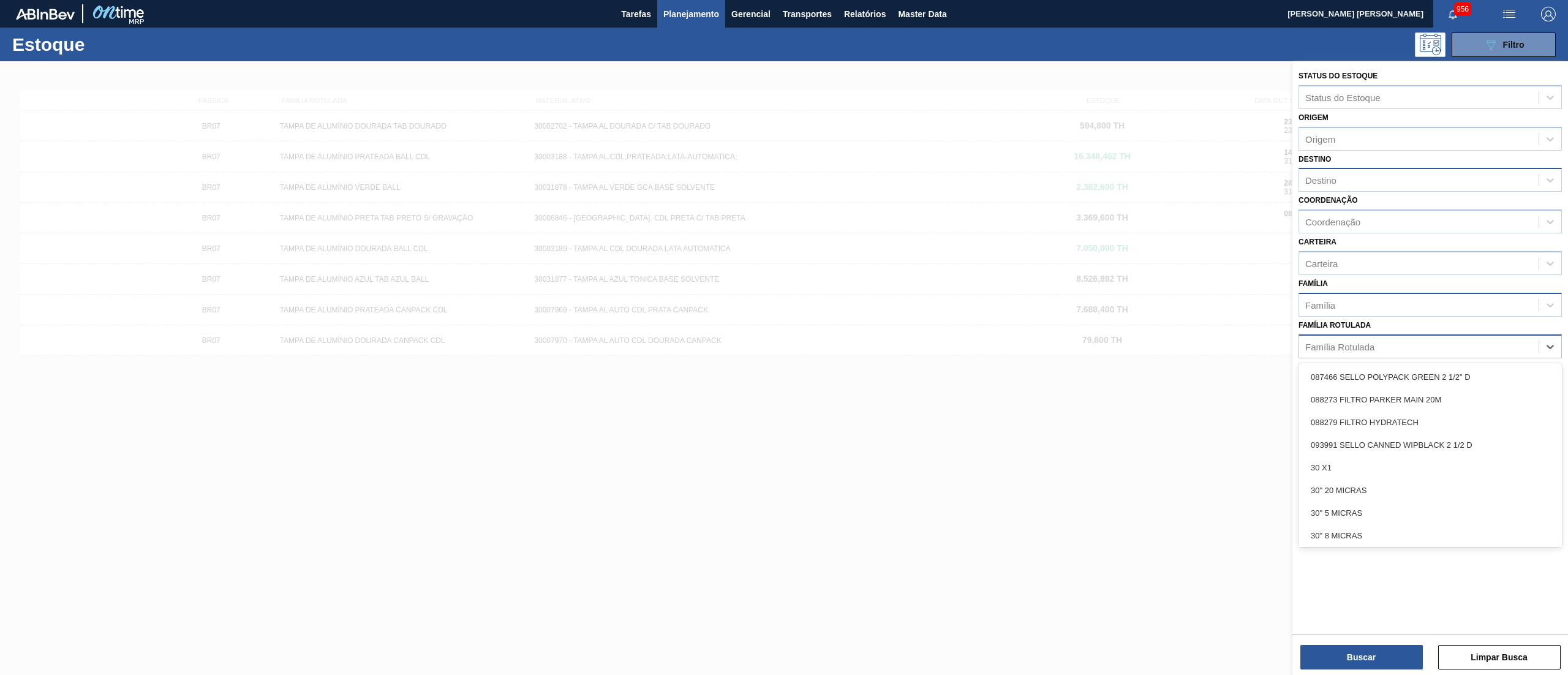
click at [1329, 352] on div "Família Rotulada" at bounding box center [1419, 346] width 240 height 18
click at [1232, 476] on div at bounding box center [784, 399] width 1568 height 675
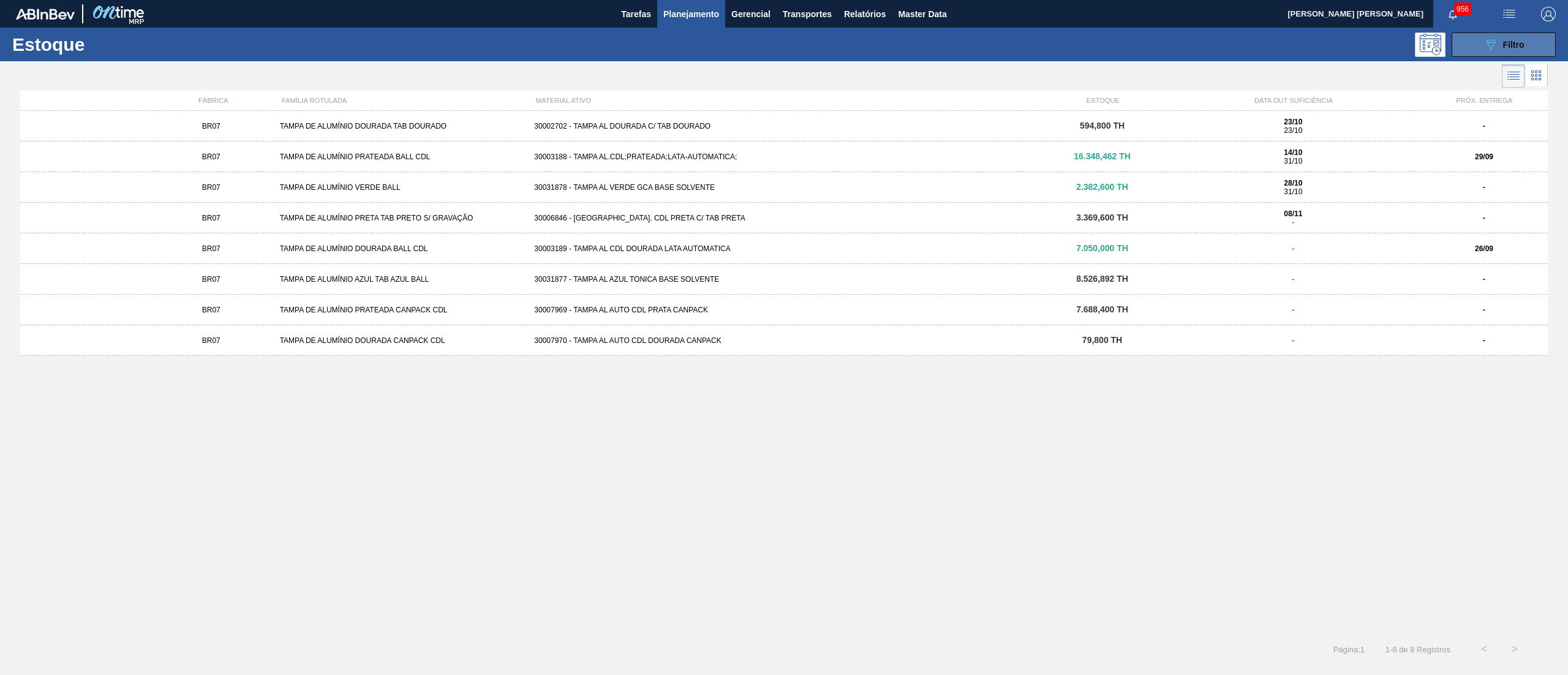
click at [1488, 46] on icon "089F7B8B-B2A5-4AFE-B5C0-19BA573D28AC" at bounding box center [1490, 44] width 14 height 14
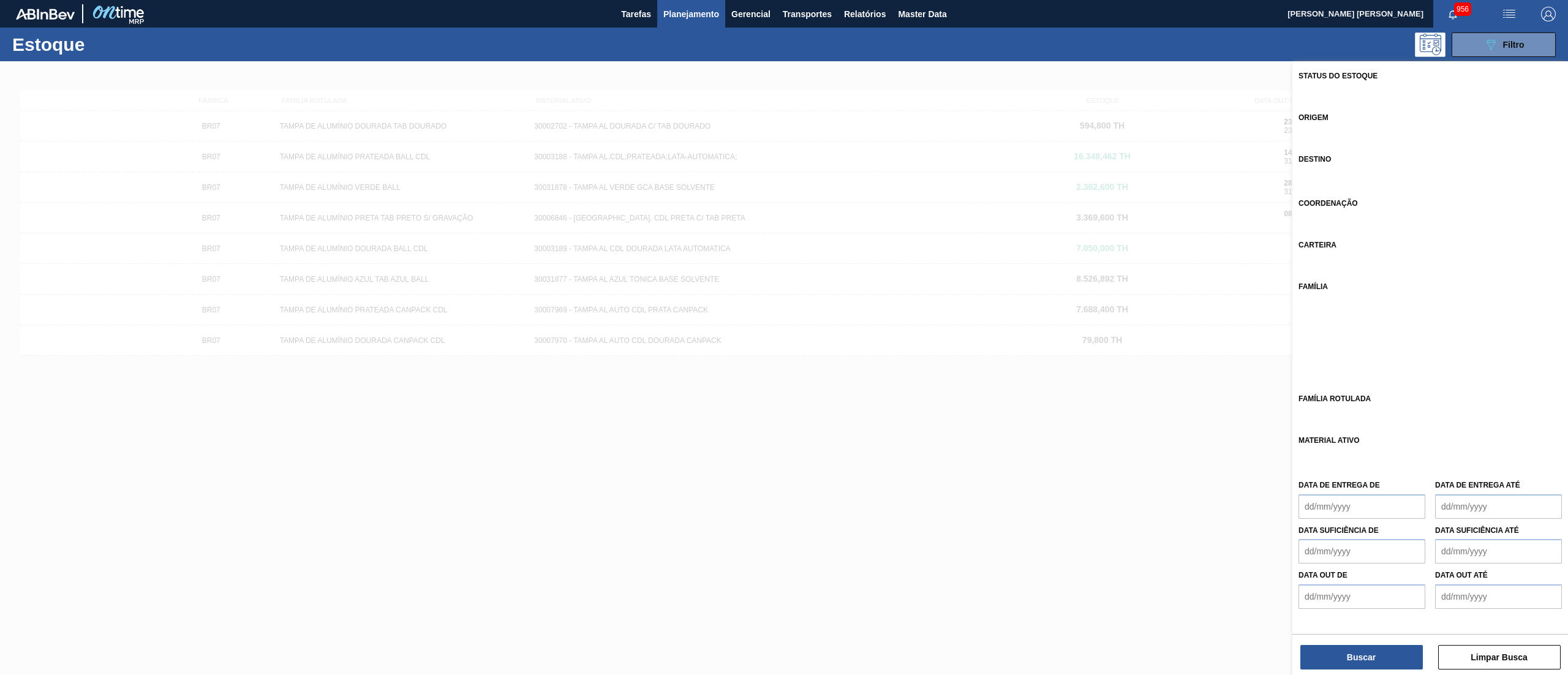
click at [1439, 373] on icon at bounding box center [1439, 377] width 8 height 8
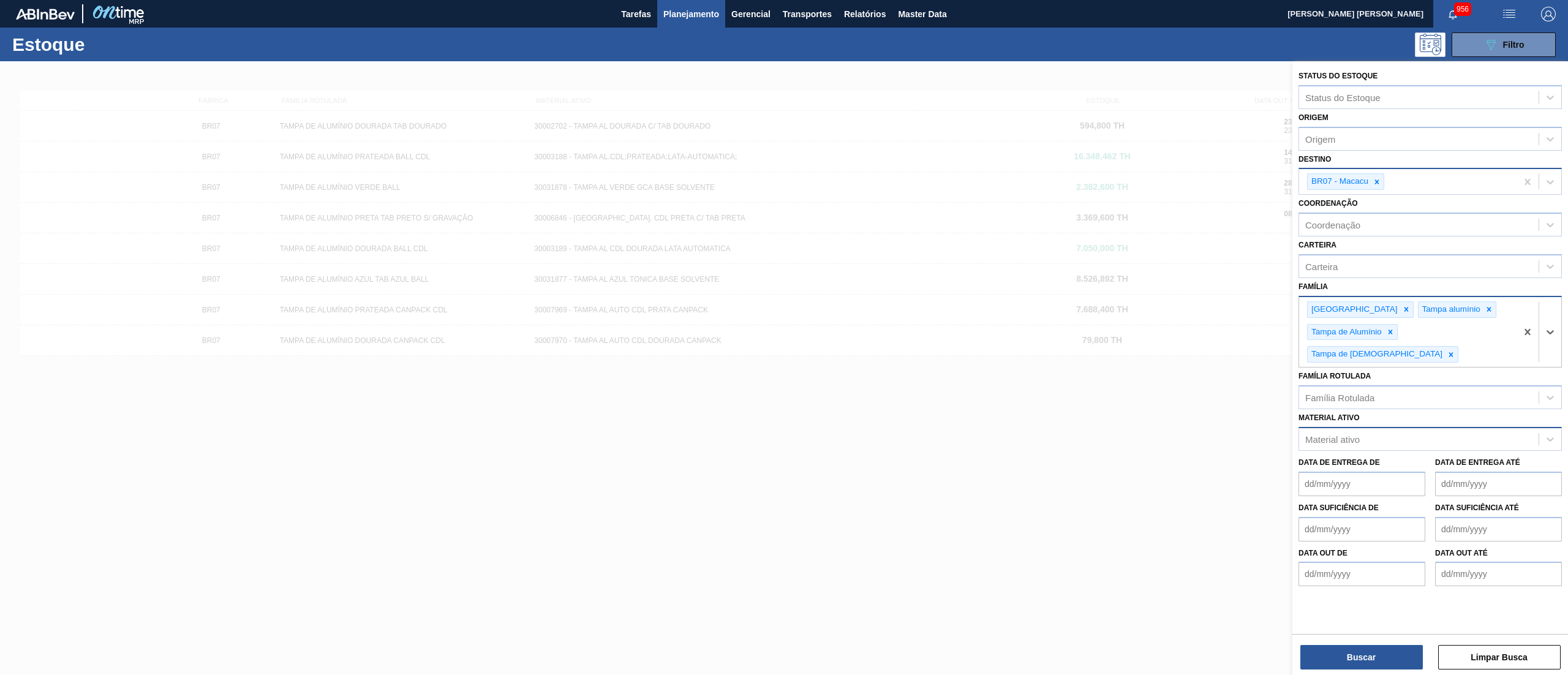
click at [1458, 347] on div at bounding box center [1452, 355] width 14 height 15
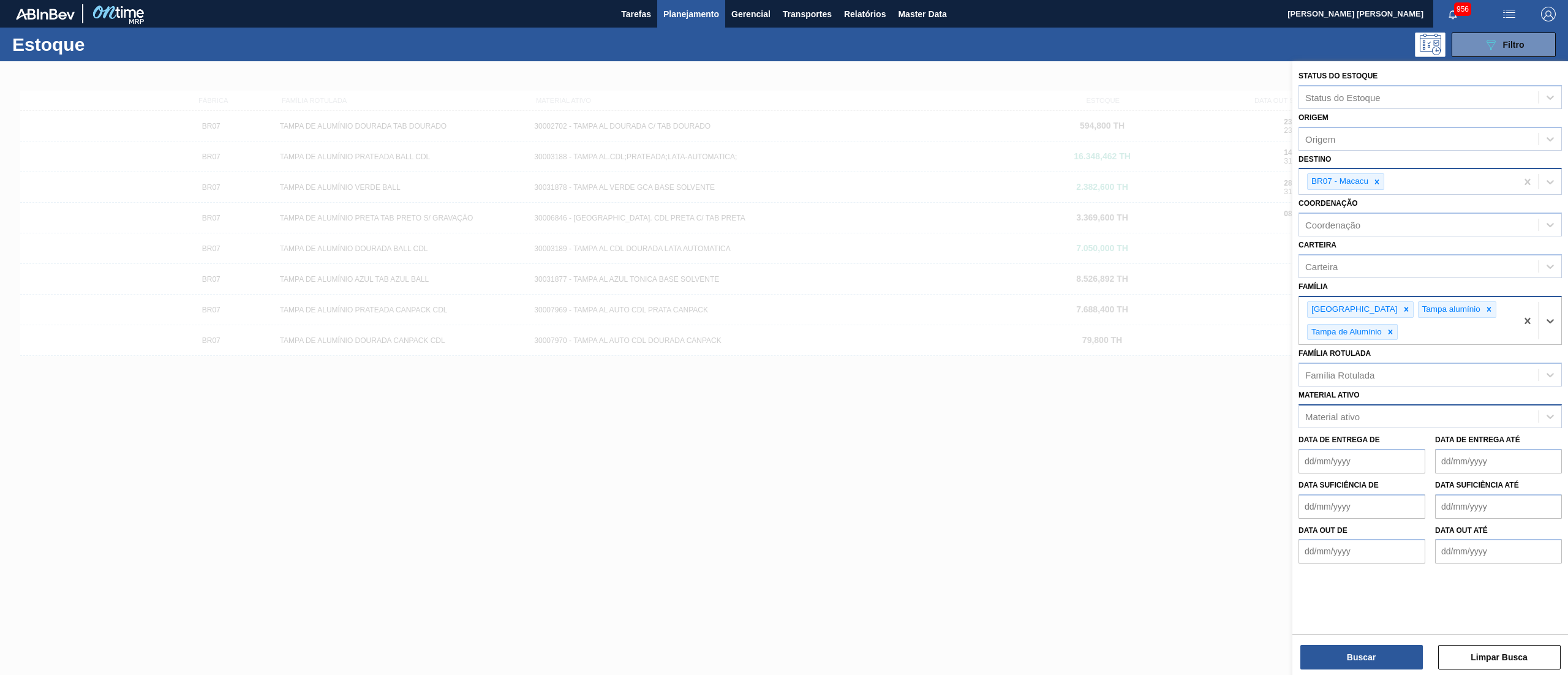
click at [1399, 331] on div "Tampa Tampa alumínio Tampa de Alumínio" at bounding box center [1408, 321] width 218 height 48
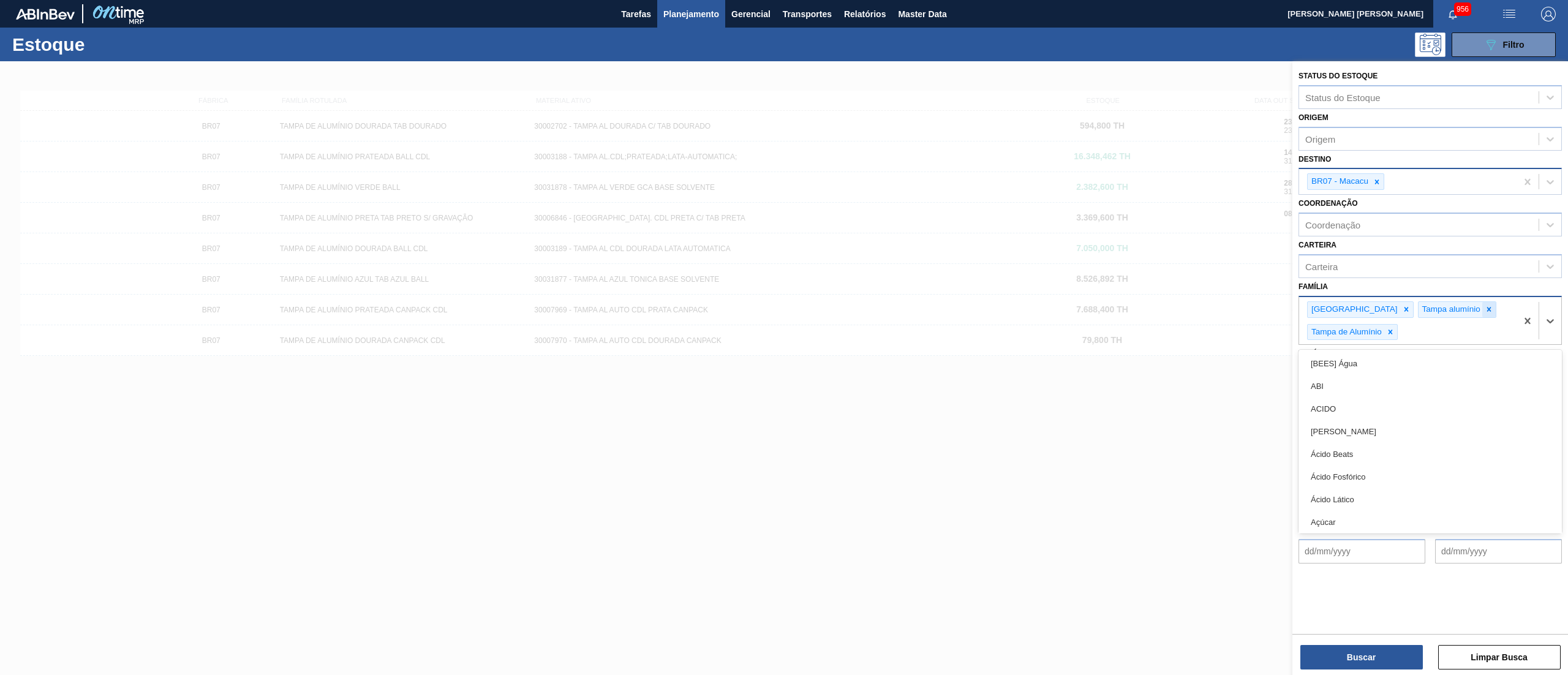
click at [1485, 310] on icon at bounding box center [1489, 309] width 8 height 8
click at [1400, 314] on div at bounding box center [1407, 310] width 14 height 15
click at [1388, 307] on icon at bounding box center [1390, 309] width 8 height 8
click at [1388, 181] on input "Destino" at bounding box center [1388, 182] width 2 height 11
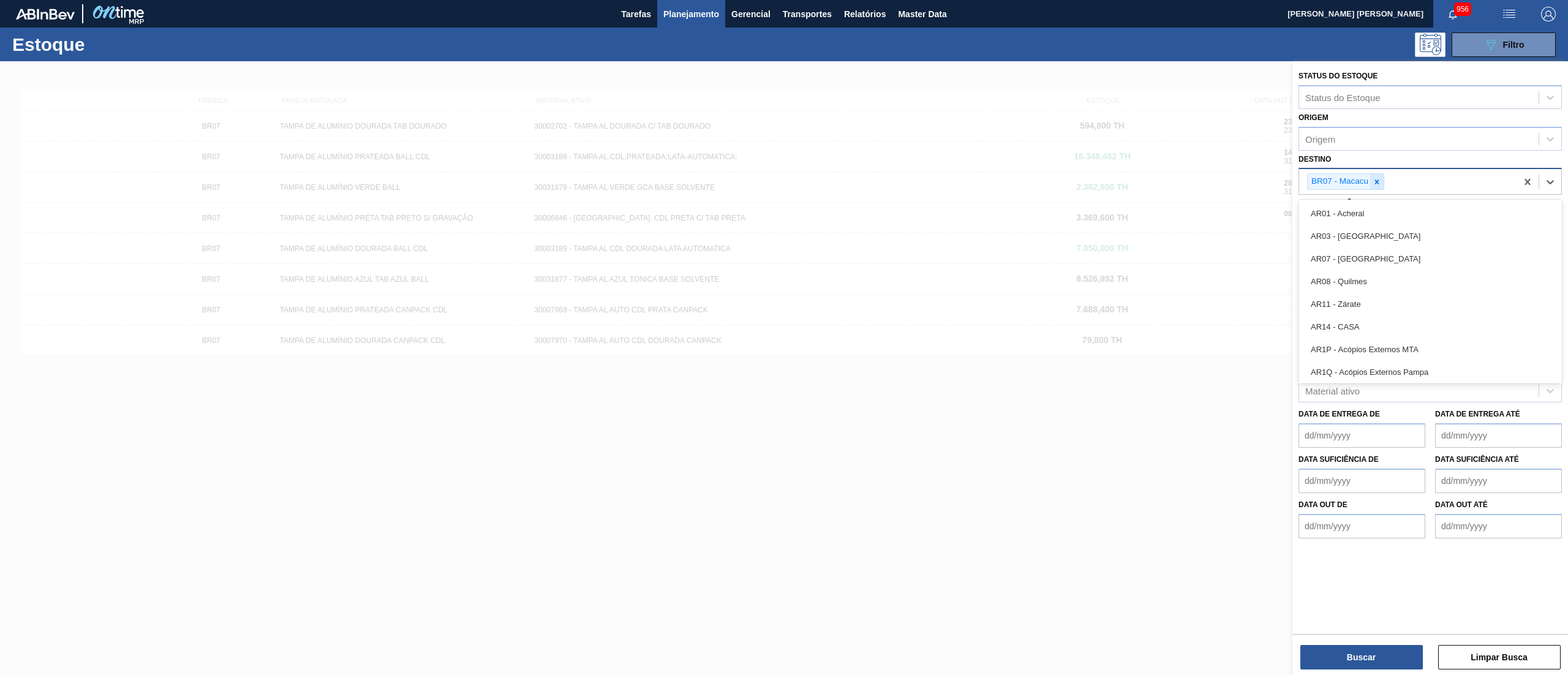
click at [1380, 181] on icon at bounding box center [1376, 181] width 8 height 8
type input "15"
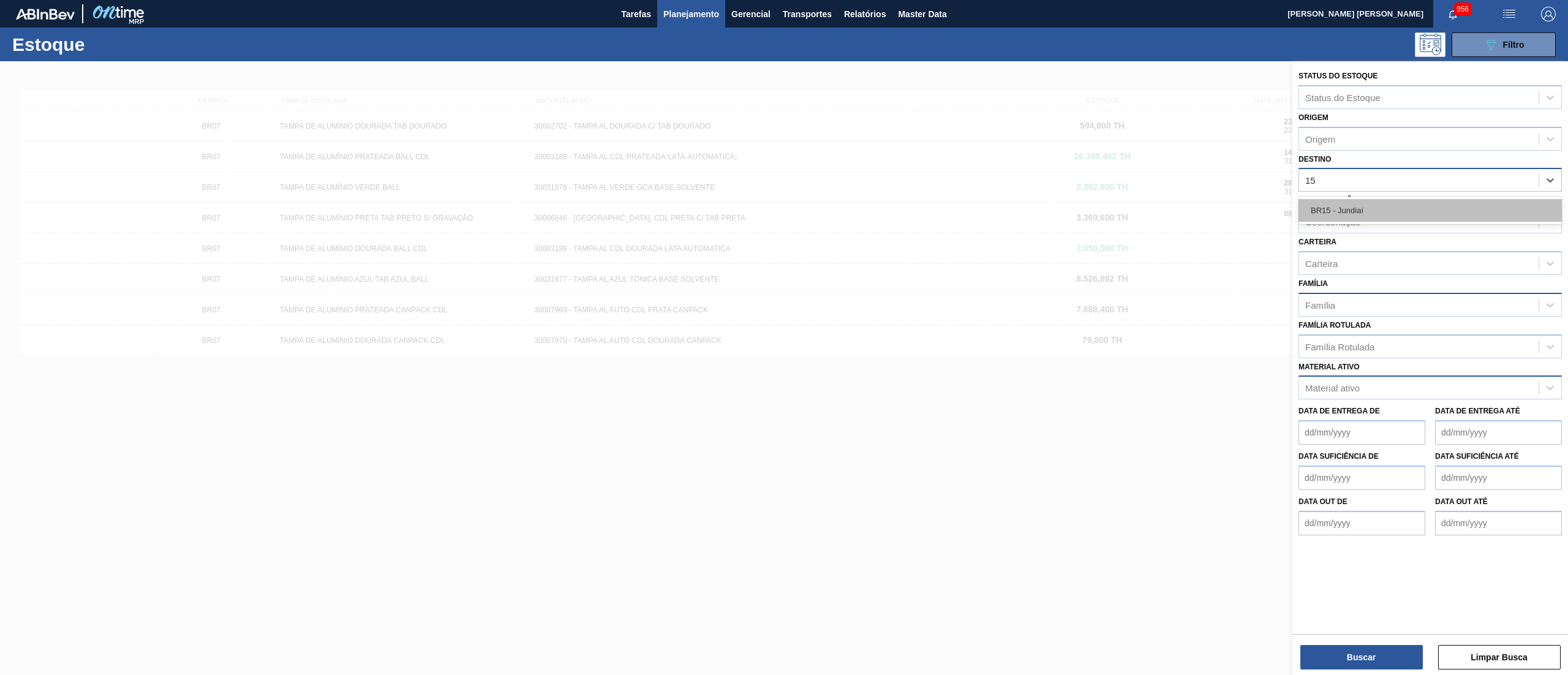
click at [1368, 215] on div "BR15 - Jundiaí" at bounding box center [1430, 211] width 263 height 23
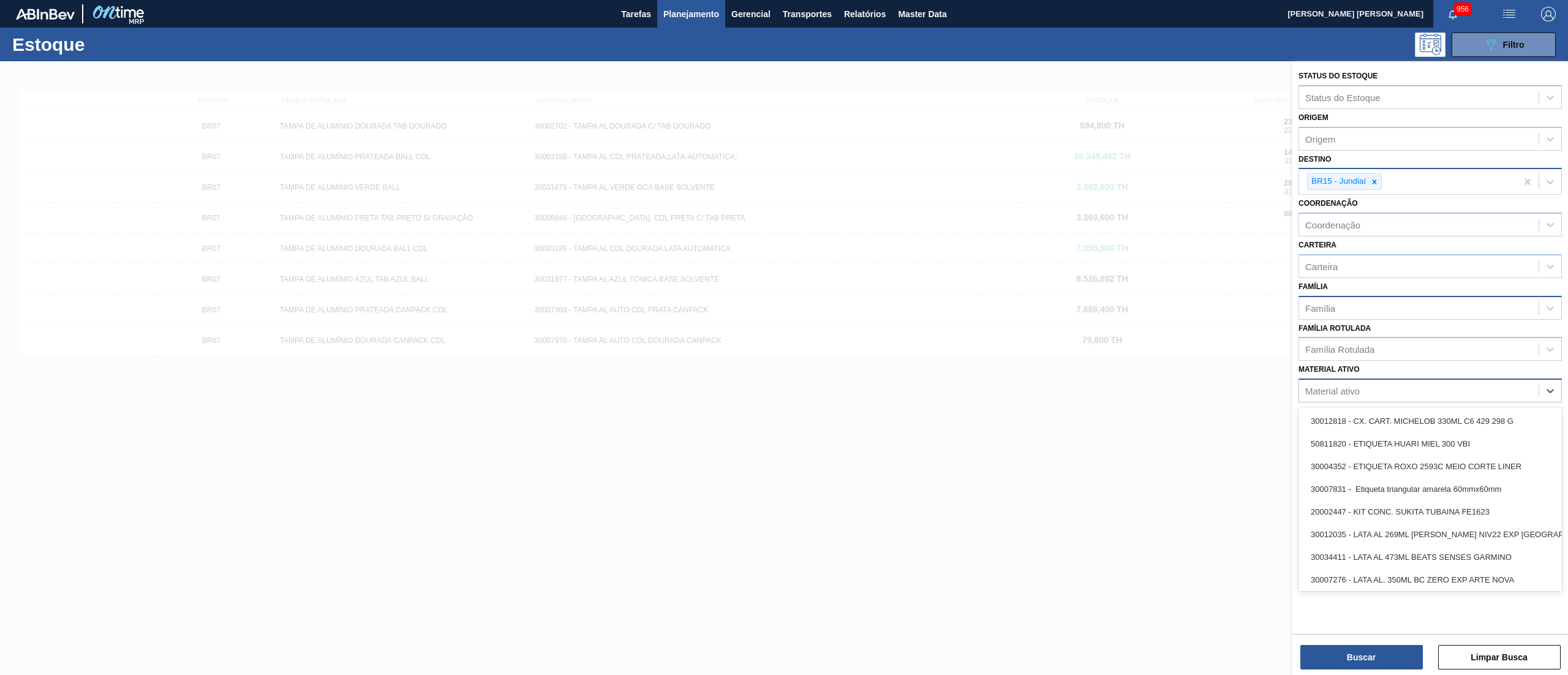
click at [1350, 387] on div "Material ativo" at bounding box center [1333, 391] width 55 height 11
paste ativo "30017306 - LATA AL. 350ML SODA 429"
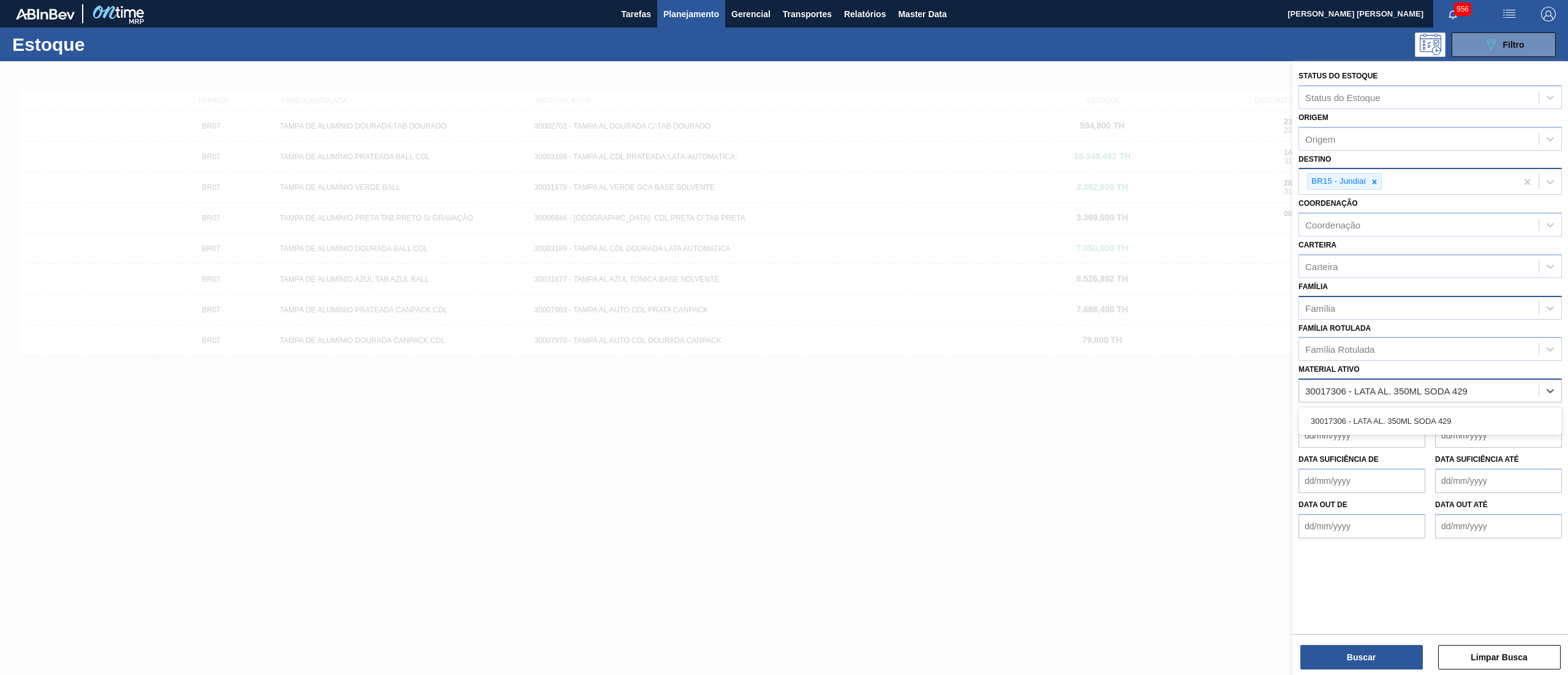
type ativo "30017306 - LATA AL. 350ML SODA 42"
click at [1446, 422] on div "30017306 - LATA AL. 350ML SODA 429" at bounding box center [1430, 422] width 263 height 23
click at [1380, 654] on button "Buscar" at bounding box center [1361, 657] width 122 height 24
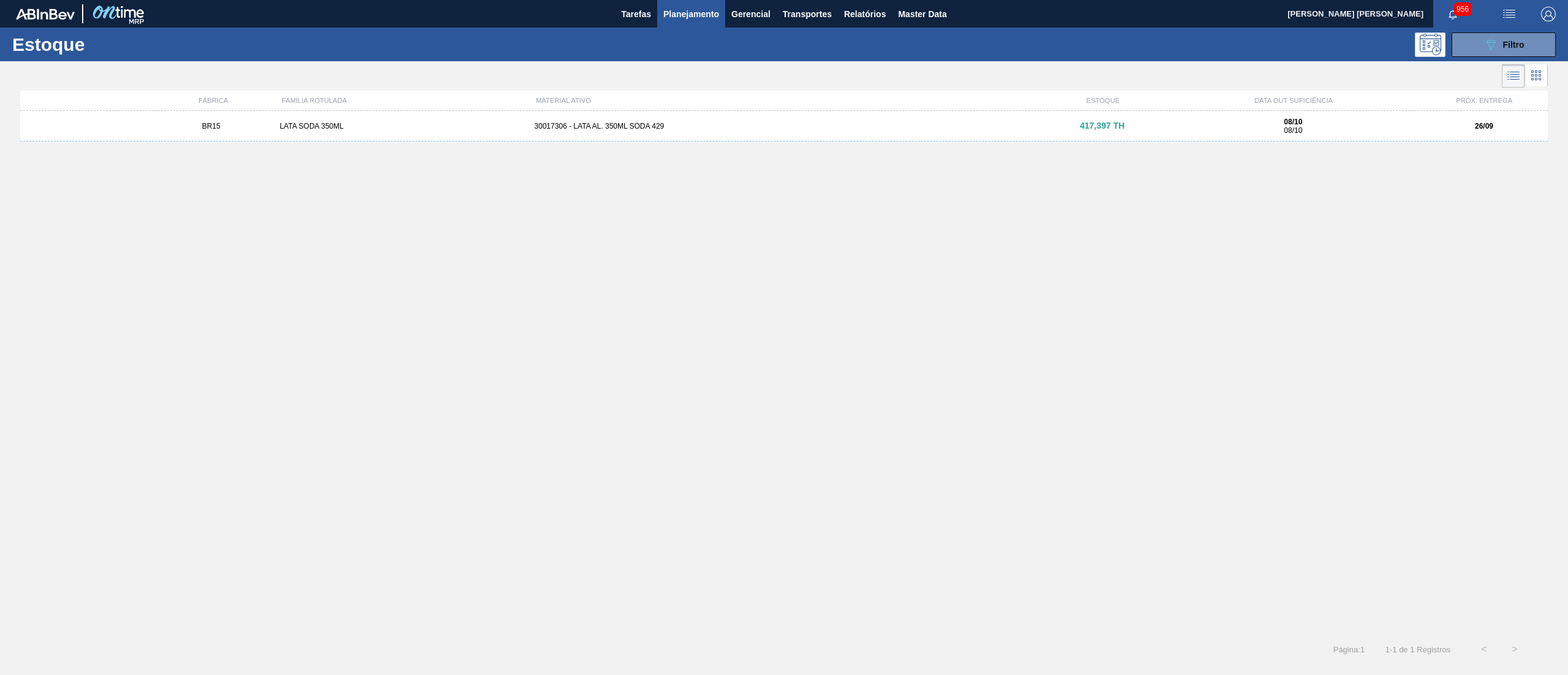
click at [648, 125] on div "30017306 - LATA AL. 350ML SODA 429" at bounding box center [784, 126] width 509 height 8
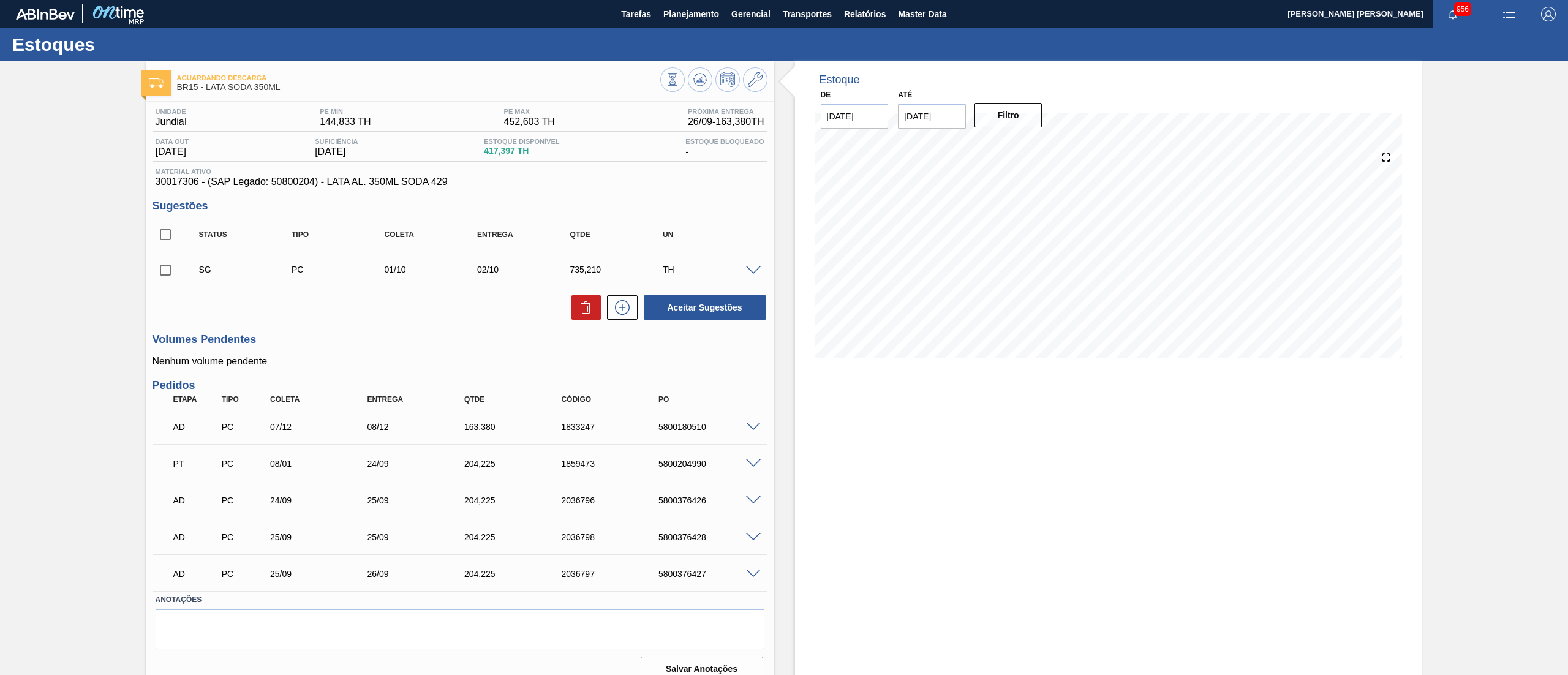
click at [743, 423] on div at bounding box center [755, 426] width 24 height 9
click at [751, 426] on span at bounding box center [753, 428] width 14 height 9
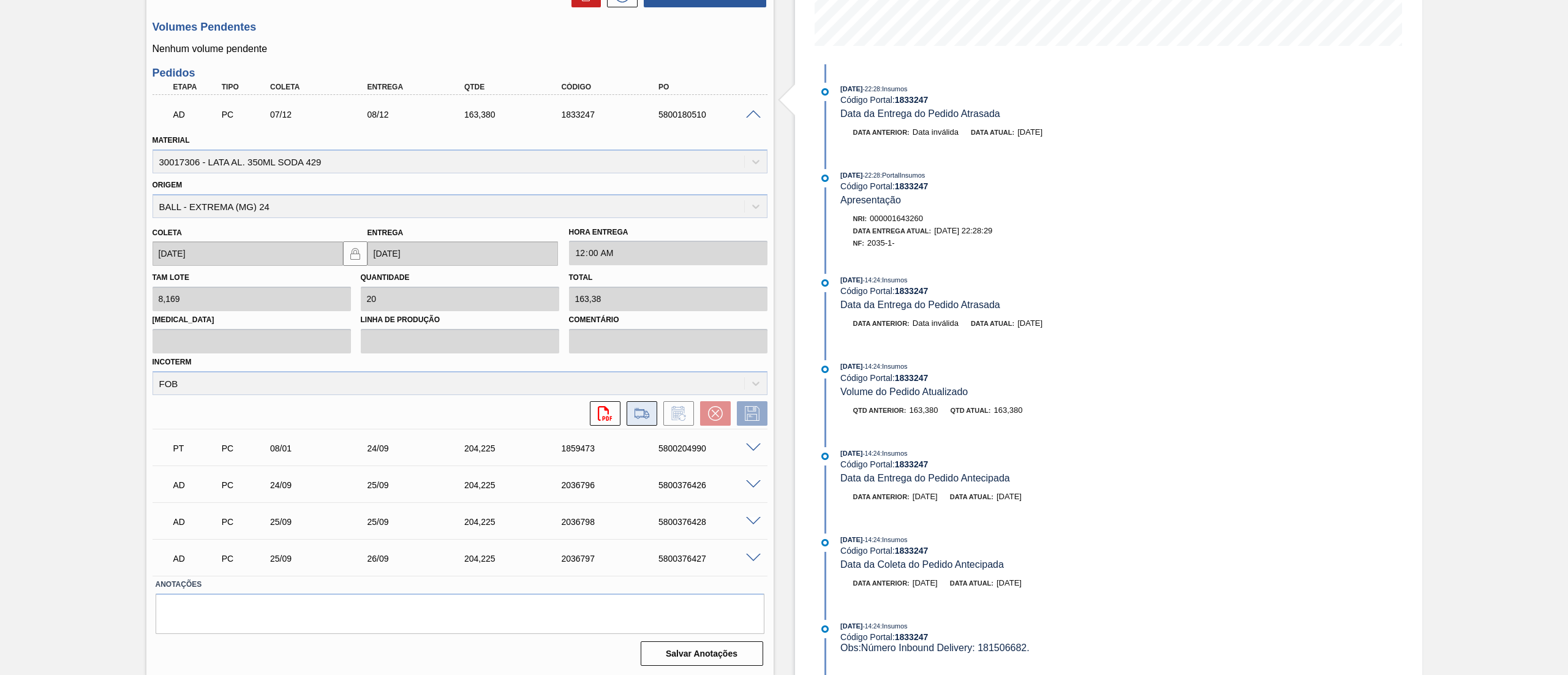
click at [647, 413] on icon at bounding box center [646, 414] width 5 height 7
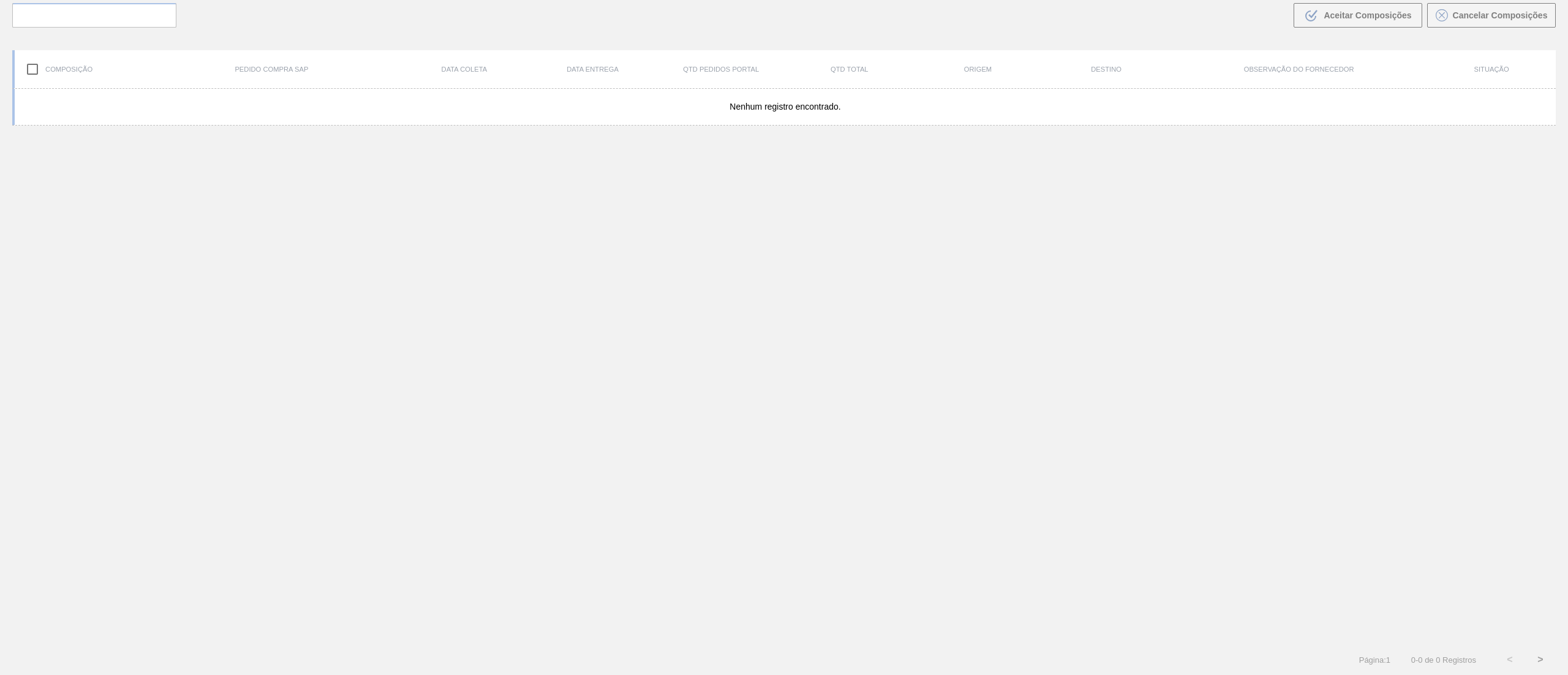
scroll to position [88, 0]
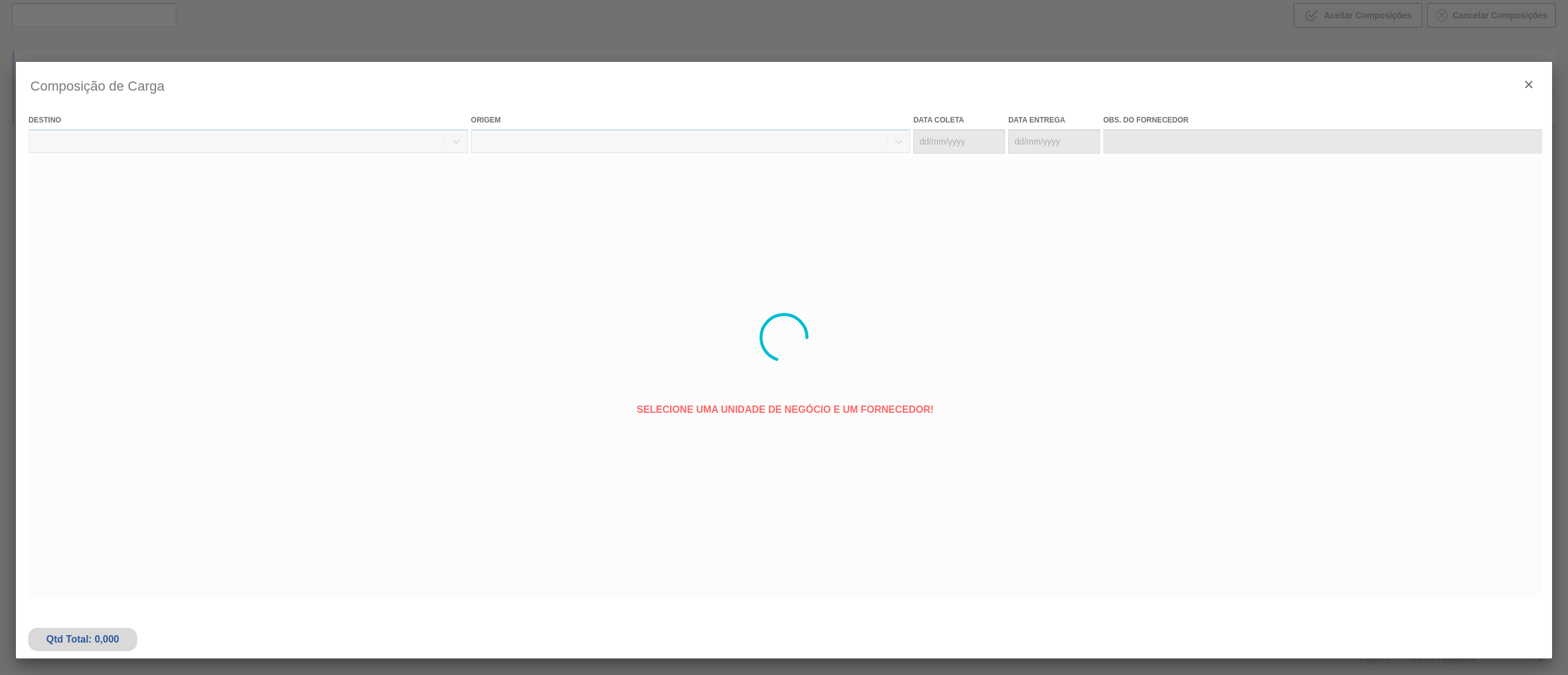
type coleta "[DATE]"
type entrega "[DATE]"
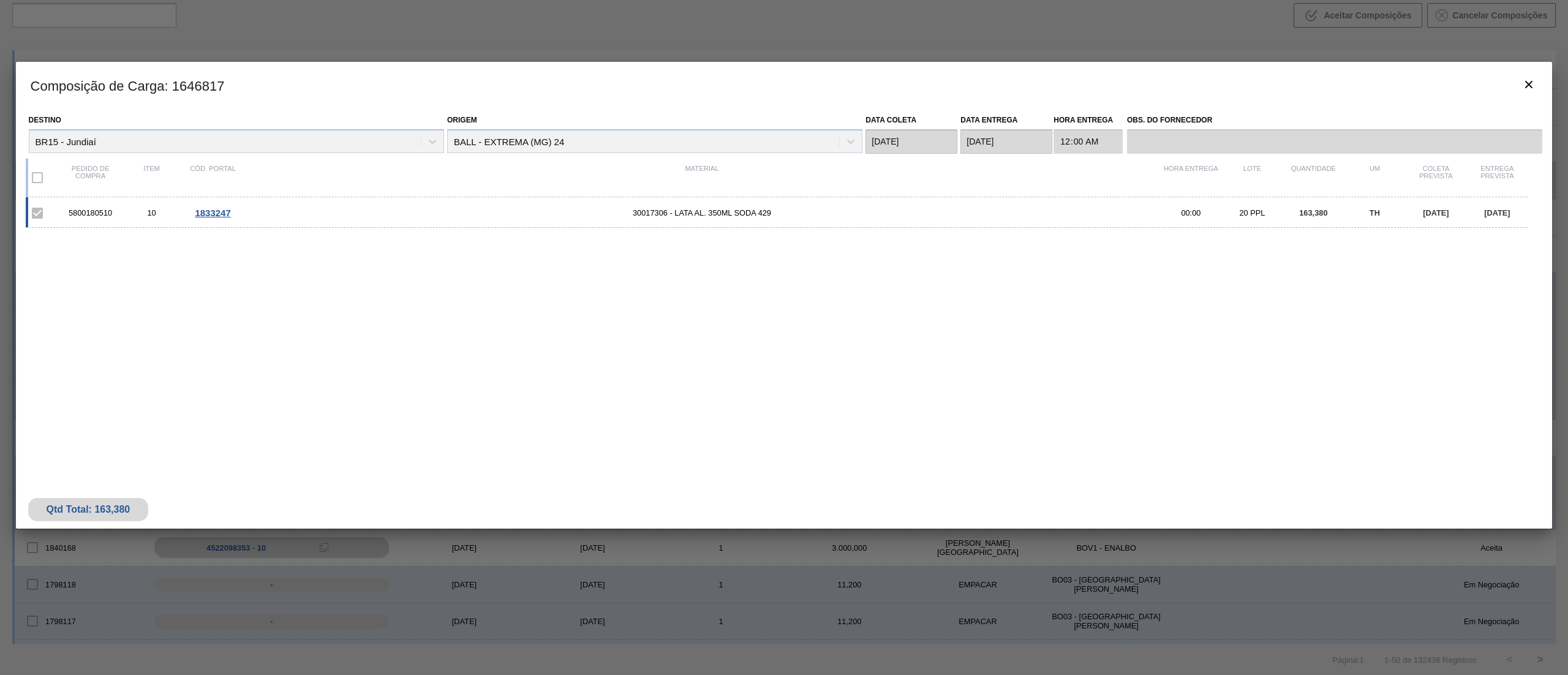
click at [40, 174] on label at bounding box center [37, 178] width 26 height 26
click at [1525, 75] on button "botão de ícone" at bounding box center [1528, 85] width 30 height 30
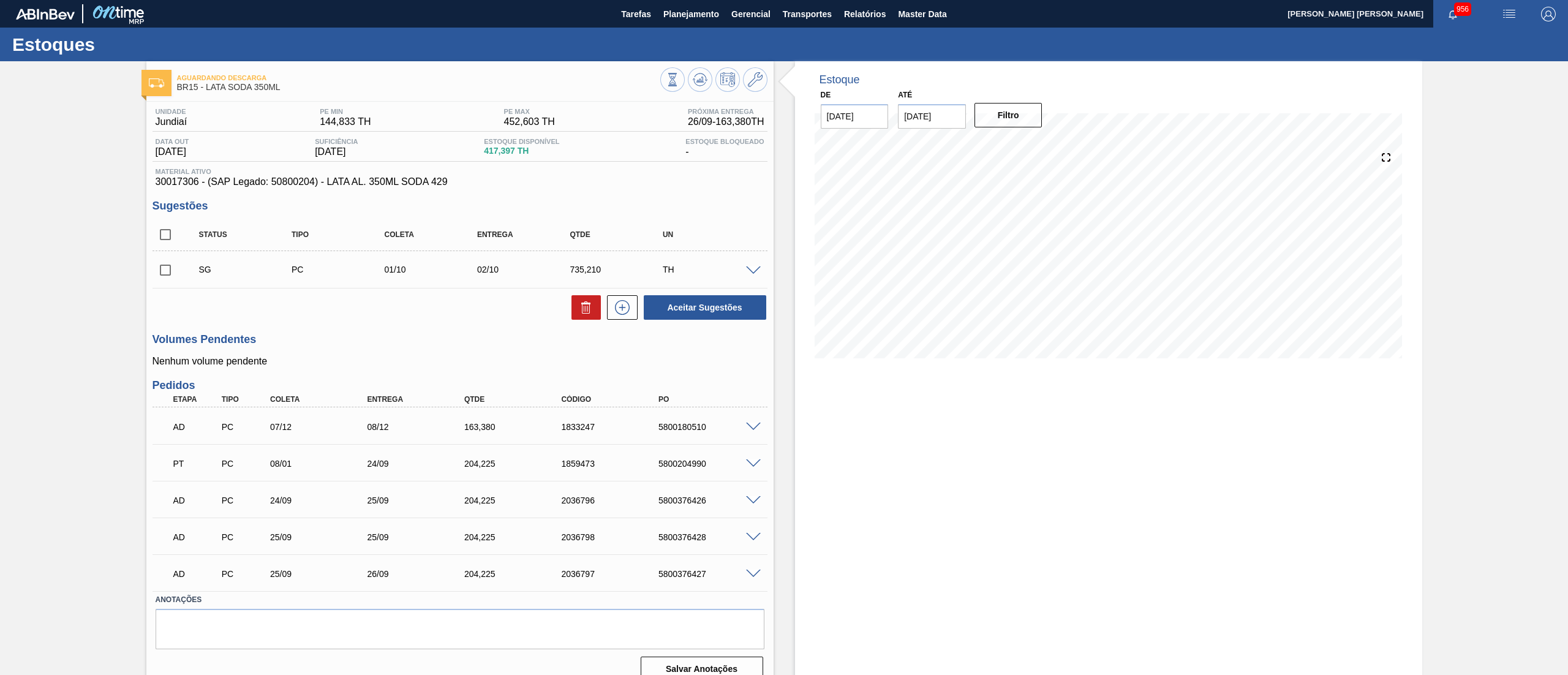
click at [753, 500] on span at bounding box center [753, 501] width 14 height 9
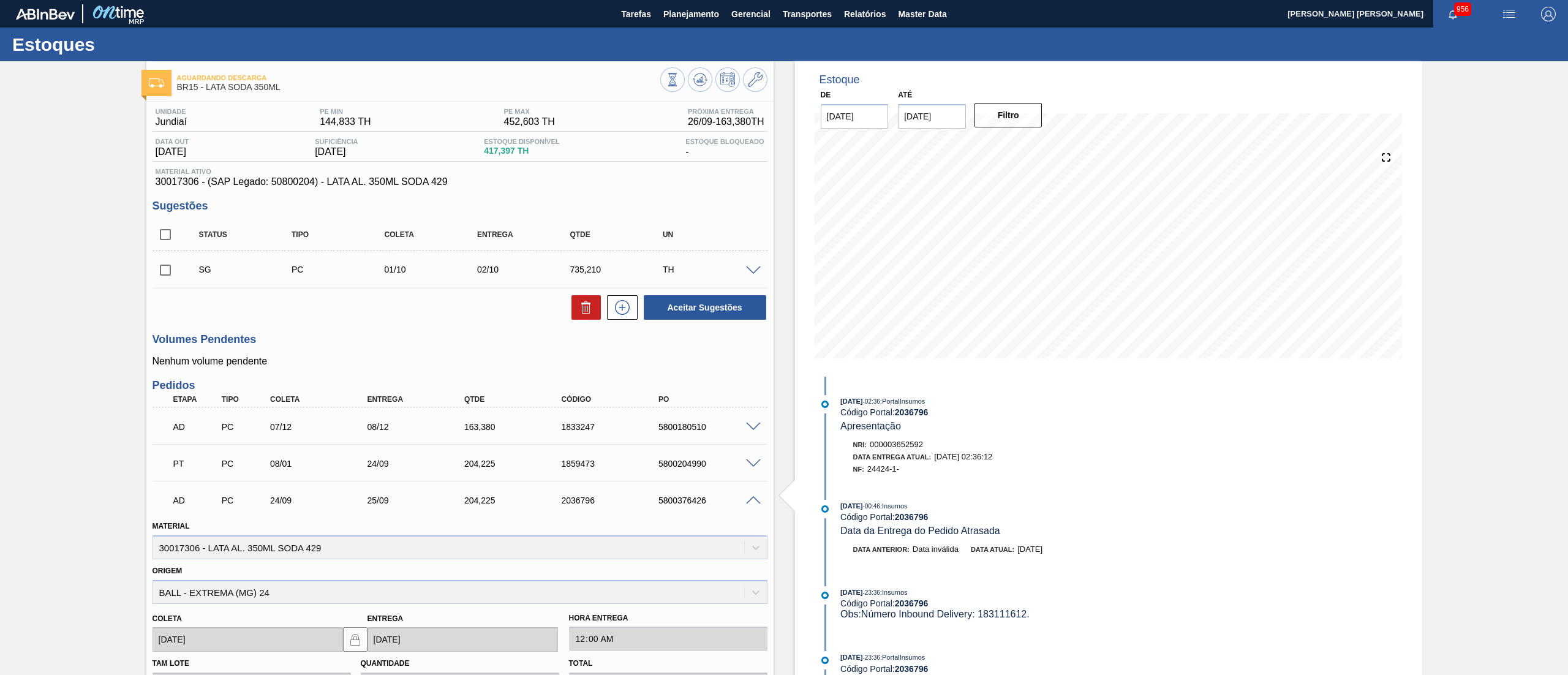
scroll to position [313, 0]
